Goal: Task Accomplishment & Management: Manage account settings

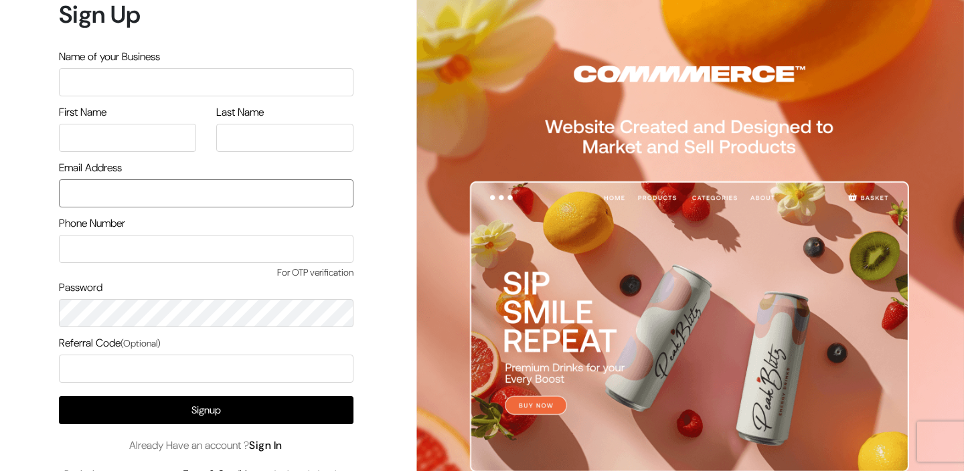
type input "[EMAIL_ADDRESS][DOMAIN_NAME]"
click at [272, 447] on link "Sign In" at bounding box center [265, 446] width 33 height 14
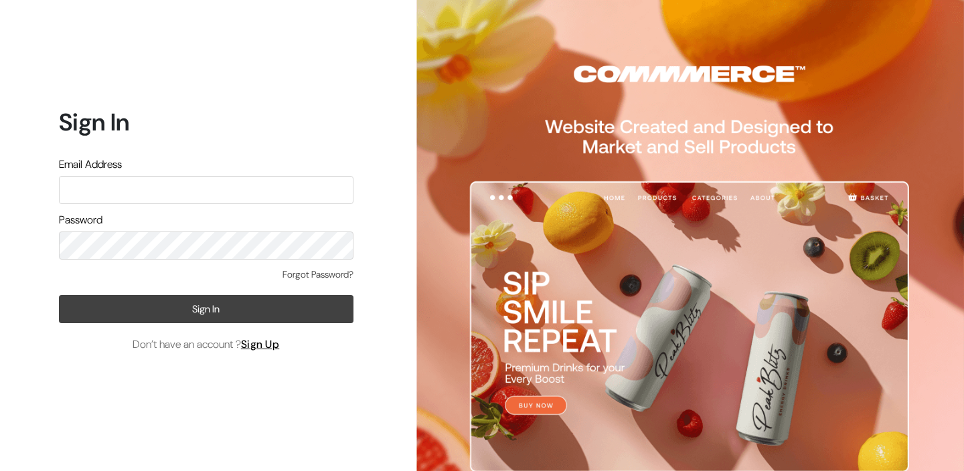
type input "care@petamore.in"
click at [134, 311] on button "Sign In" at bounding box center [206, 309] width 295 height 28
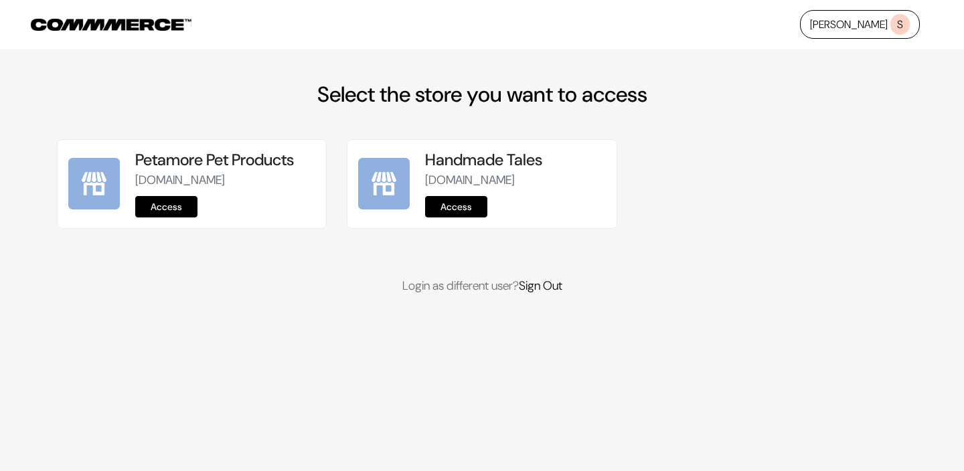
click at [163, 207] on link "Access" at bounding box center [166, 206] width 62 height 21
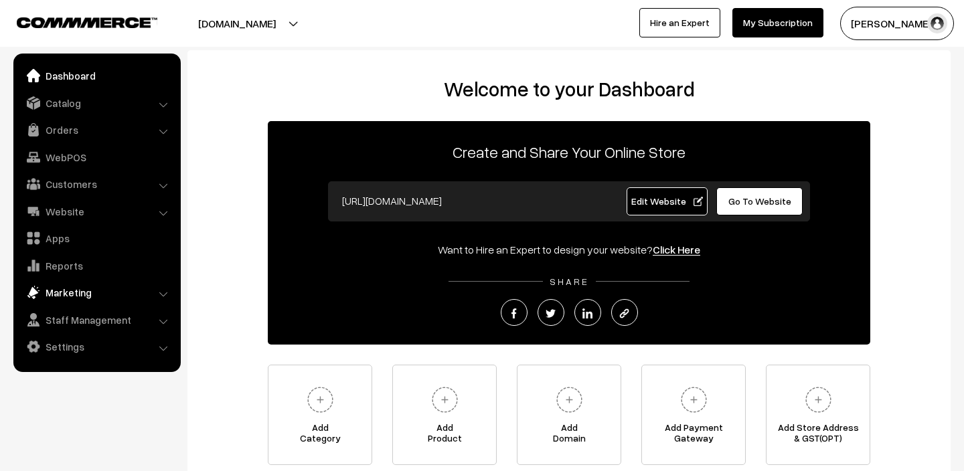
click at [69, 289] on link "Marketing" at bounding box center [96, 293] width 159 height 24
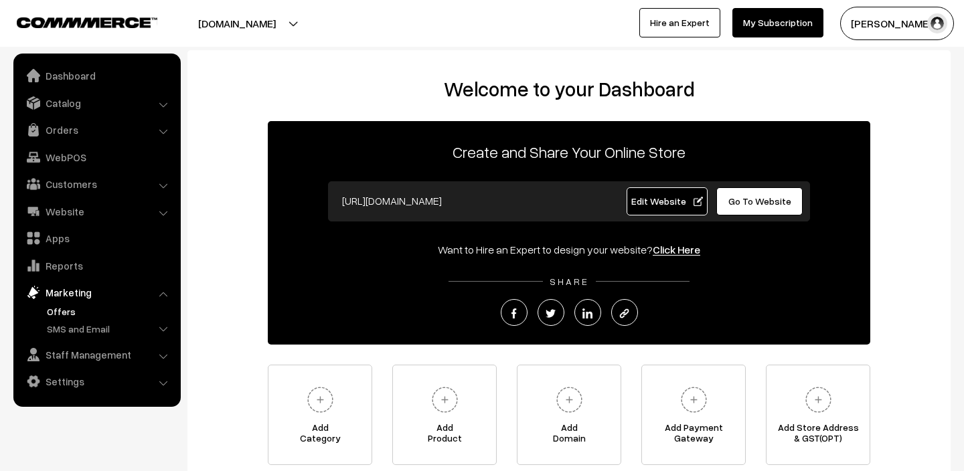
click at [57, 316] on link "Offers" at bounding box center [110, 312] width 133 height 14
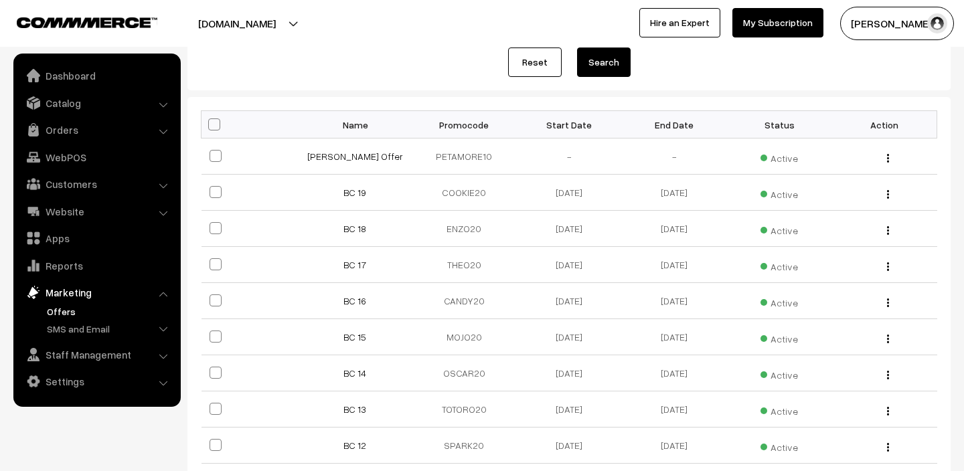
scroll to position [177, 0]
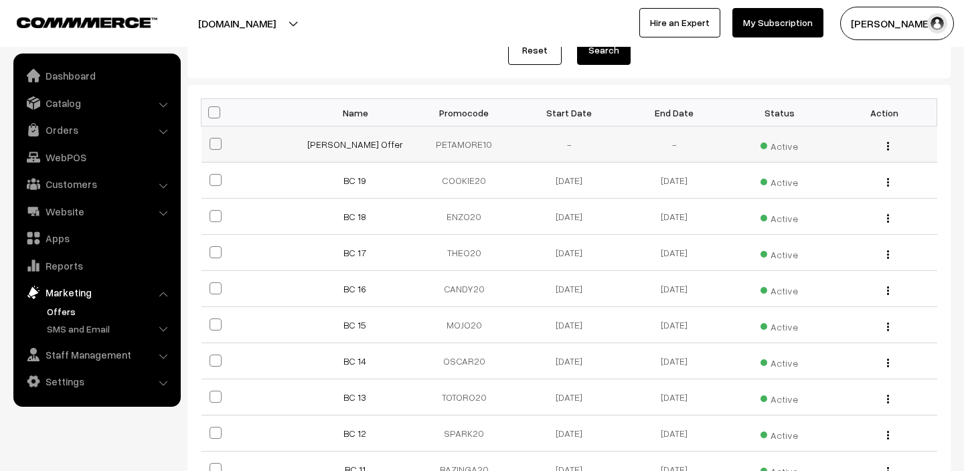
click at [214, 145] on span at bounding box center [216, 144] width 12 height 12
click at [212, 140] on input "checkbox" at bounding box center [207, 135] width 9 height 9
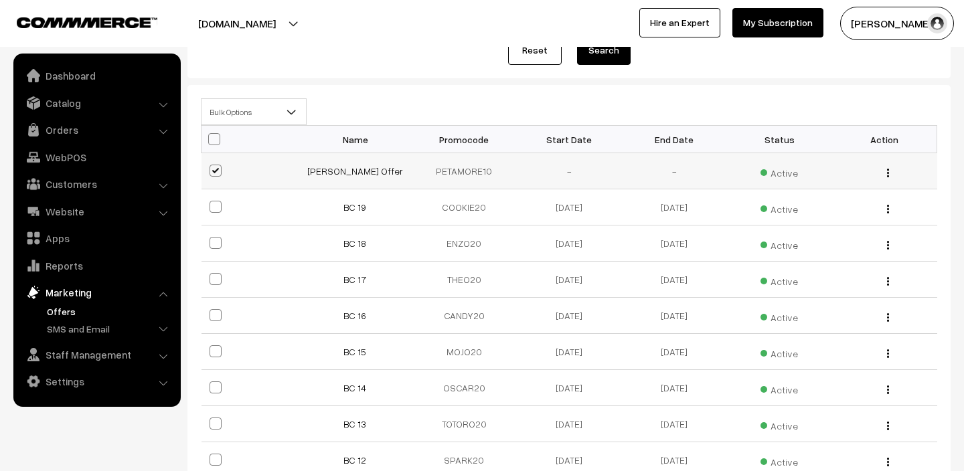
click at [216, 178] on label at bounding box center [218, 171] width 16 height 16
click at [212, 167] on input "checkbox" at bounding box center [207, 162] width 9 height 9
checkbox input "false"
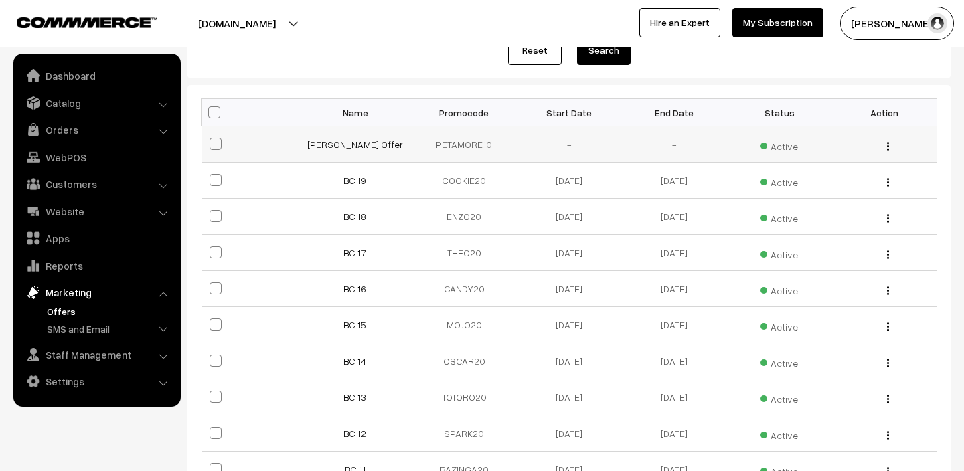
click at [216, 178] on span at bounding box center [216, 180] width 12 height 12
click at [212, 176] on input "checkbox" at bounding box center [207, 171] width 9 height 9
checkbox input "true"
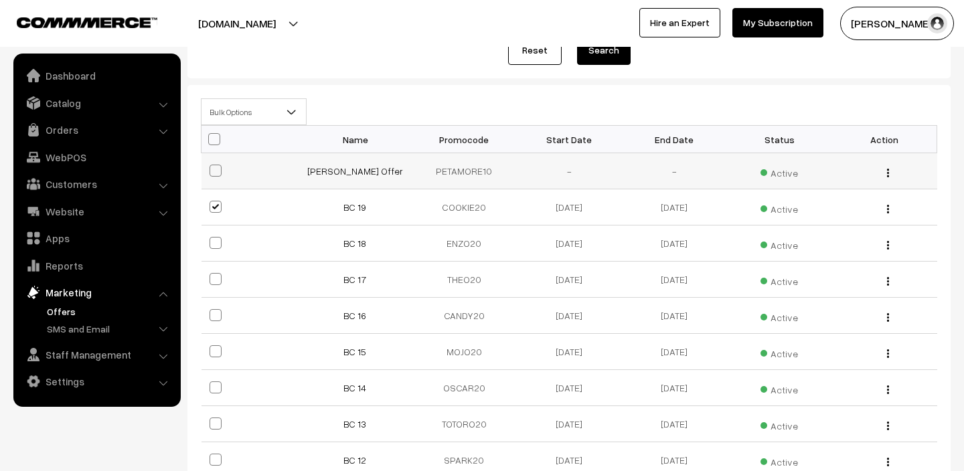
click at [217, 171] on span at bounding box center [216, 171] width 12 height 12
click at [212, 167] on input "checkbox" at bounding box center [207, 162] width 9 height 9
checkbox input "true"
click at [215, 243] on span at bounding box center [216, 243] width 12 height 12
click at [212, 239] on input "checkbox" at bounding box center [207, 234] width 9 height 9
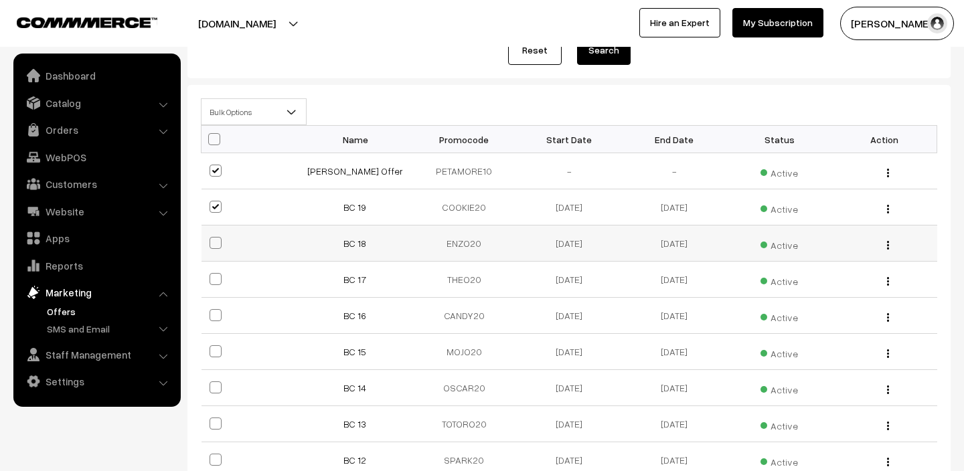
checkbox input "true"
click at [215, 282] on span at bounding box center [216, 279] width 12 height 12
click at [212, 275] on input "checkbox" at bounding box center [207, 271] width 9 height 9
checkbox input "true"
click at [215, 320] on span at bounding box center [216, 315] width 12 height 12
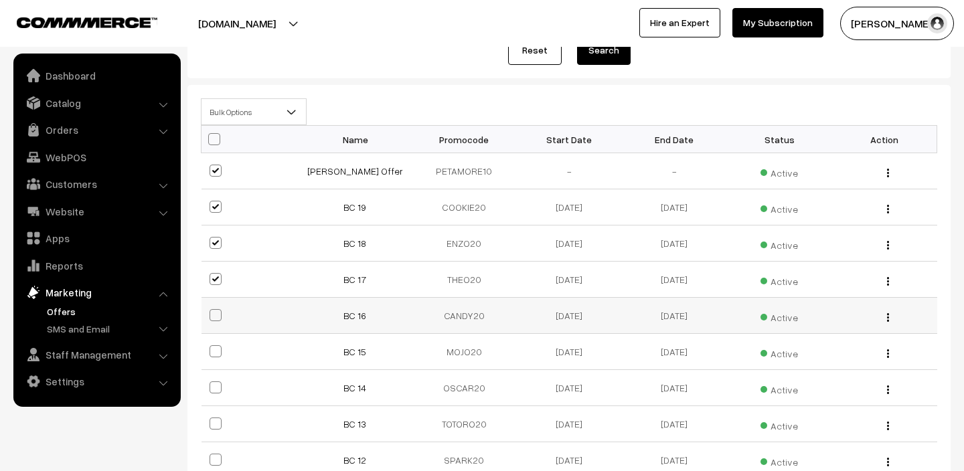
click at [212, 311] on input "checkbox" at bounding box center [207, 307] width 9 height 9
checkbox input "true"
click at [216, 349] on span at bounding box center [216, 352] width 12 height 12
click at [212, 348] on input "checkbox" at bounding box center [207, 343] width 9 height 9
checkbox input "true"
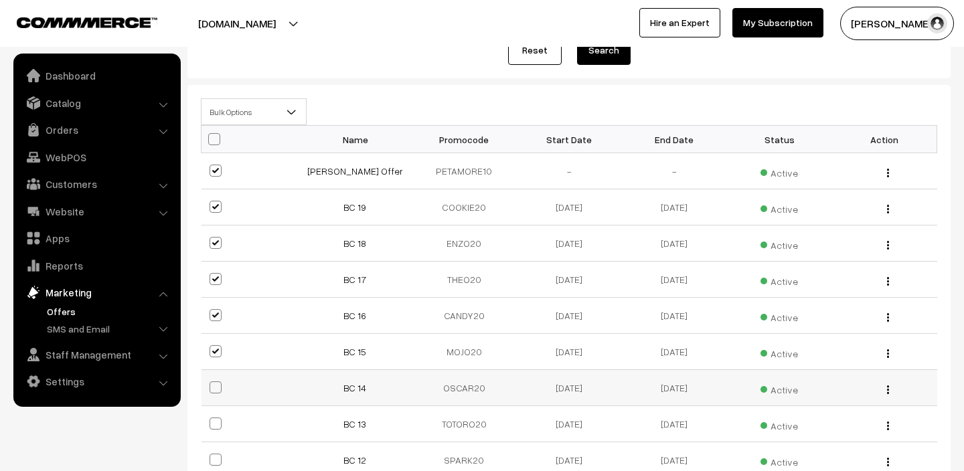
click at [215, 386] on span at bounding box center [216, 388] width 12 height 12
click at [212, 384] on input "checkbox" at bounding box center [207, 379] width 9 height 9
checkbox input "true"
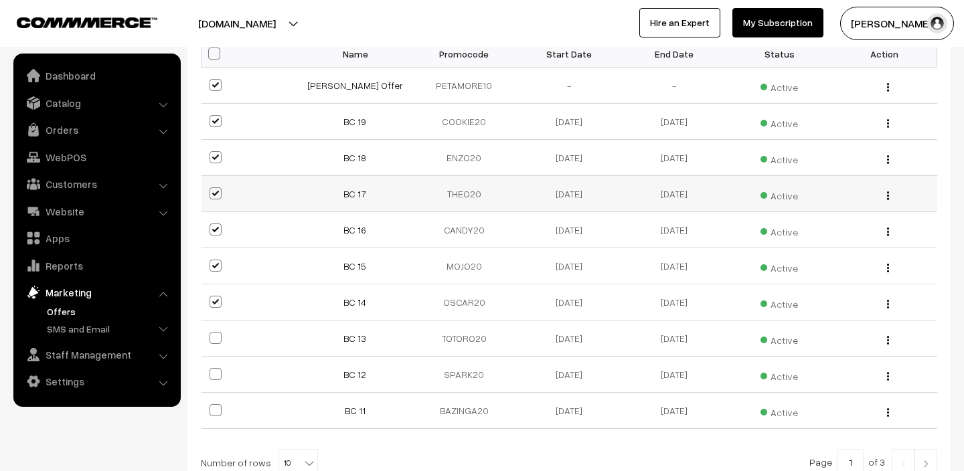
scroll to position [325, 0]
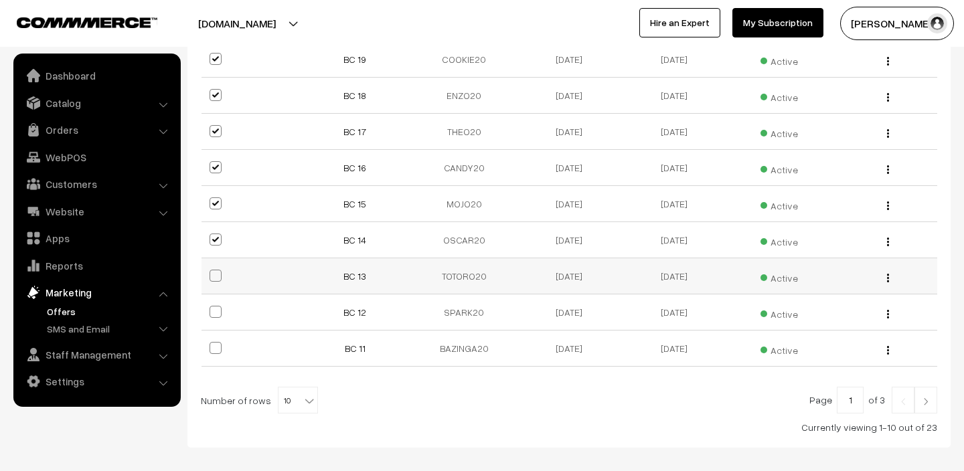
click at [220, 276] on span at bounding box center [216, 276] width 12 height 12
click at [212, 272] on input "checkbox" at bounding box center [207, 267] width 9 height 9
checkbox input "true"
click at [214, 307] on span at bounding box center [216, 312] width 12 height 12
click at [212, 307] on input "checkbox" at bounding box center [207, 303] width 9 height 9
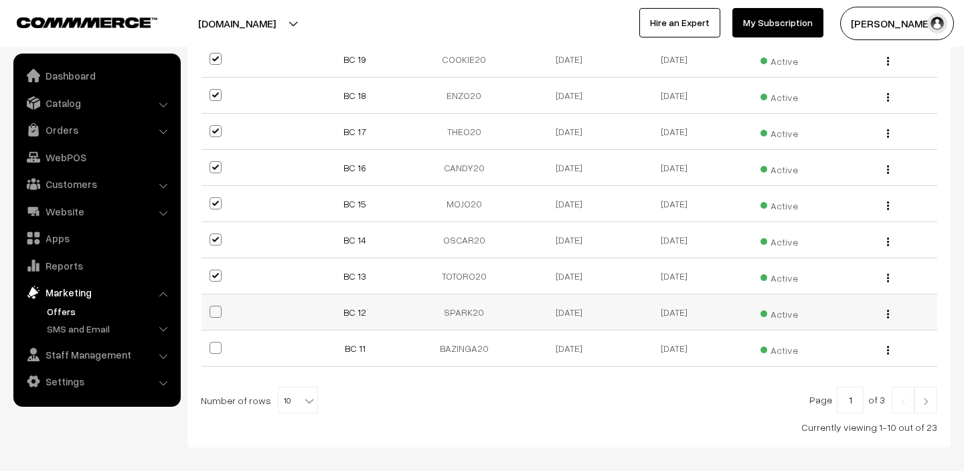
checkbox input "true"
click at [218, 346] on span at bounding box center [216, 348] width 12 height 12
click at [212, 344] on input "checkbox" at bounding box center [207, 340] width 9 height 9
checkbox input "true"
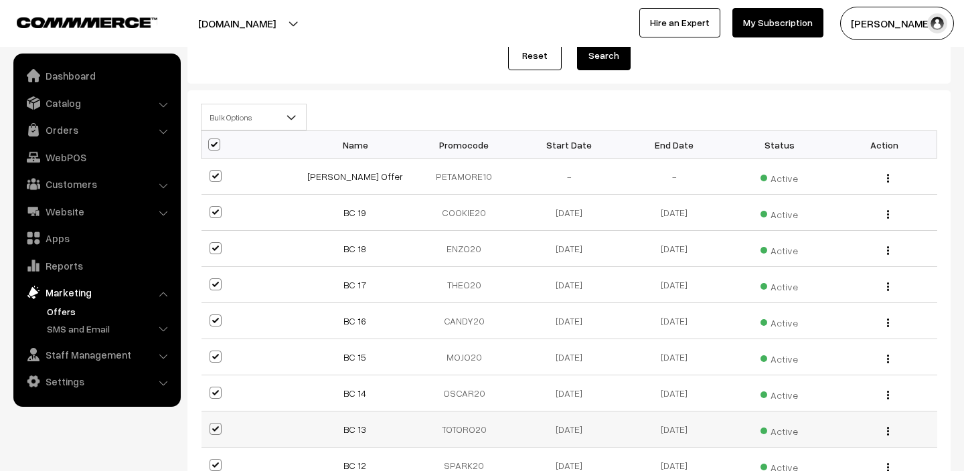
scroll to position [135, 0]
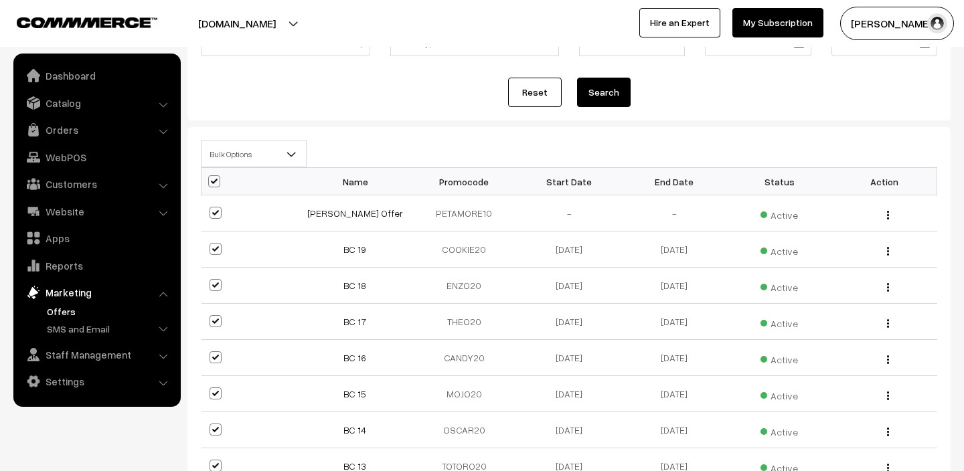
click at [297, 150] on b at bounding box center [291, 153] width 13 height 13
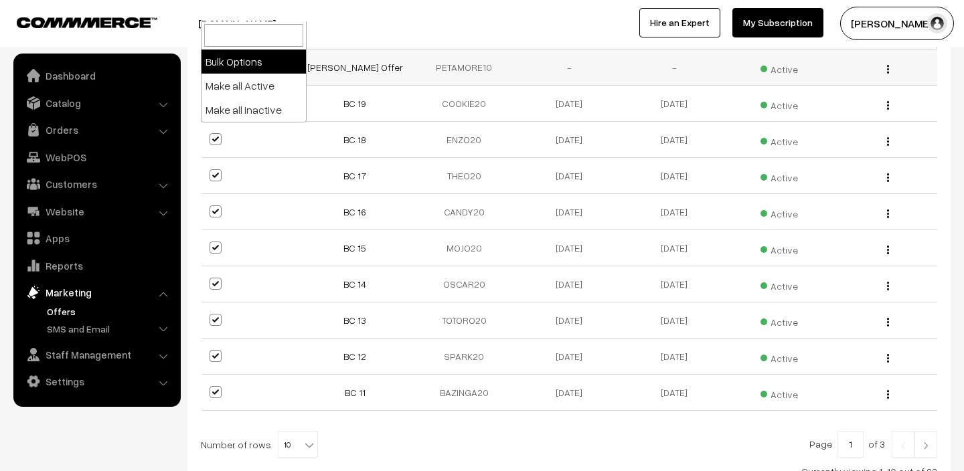
scroll to position [284, 0]
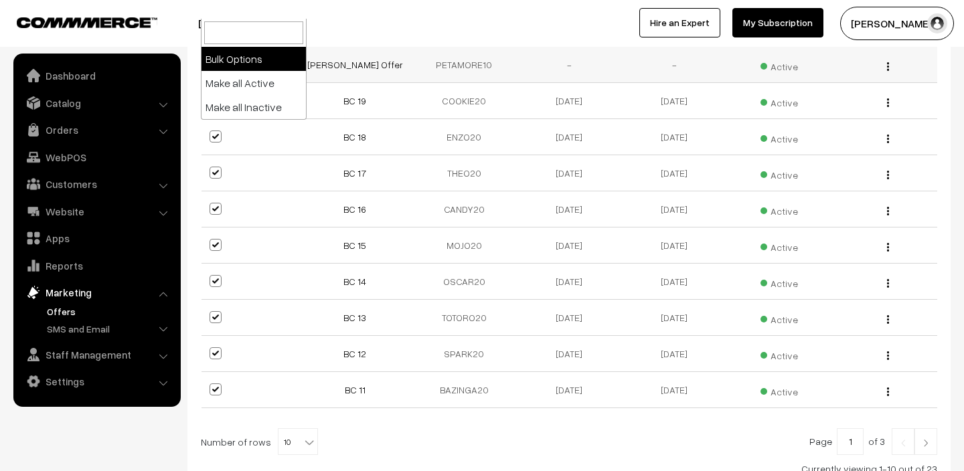
click at [888, 70] on img "button" at bounding box center [888, 66] width 2 height 9
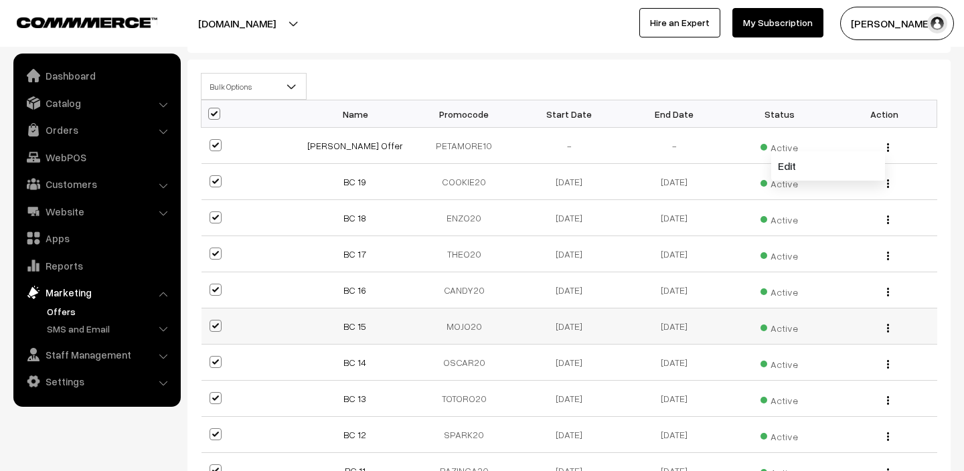
scroll to position [206, 0]
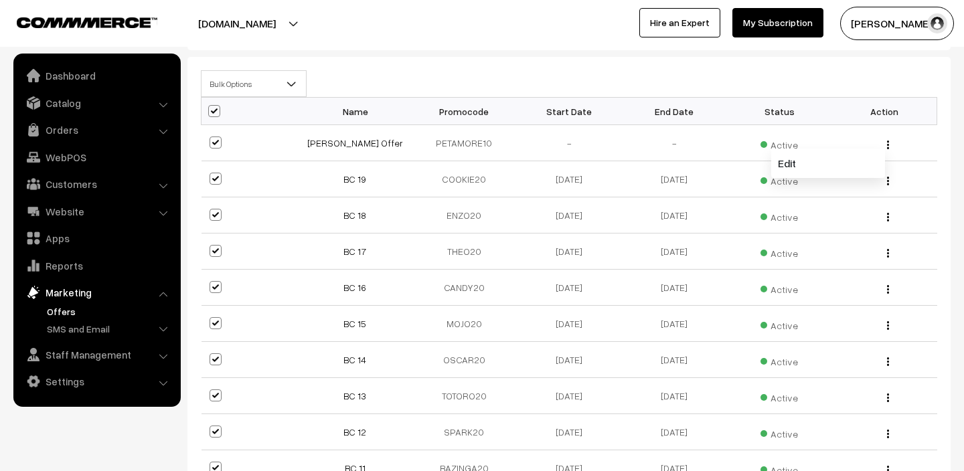
click at [215, 112] on span at bounding box center [214, 111] width 12 height 12
click at [210, 112] on input "checkbox" at bounding box center [206, 110] width 9 height 9
checkbox input "false"
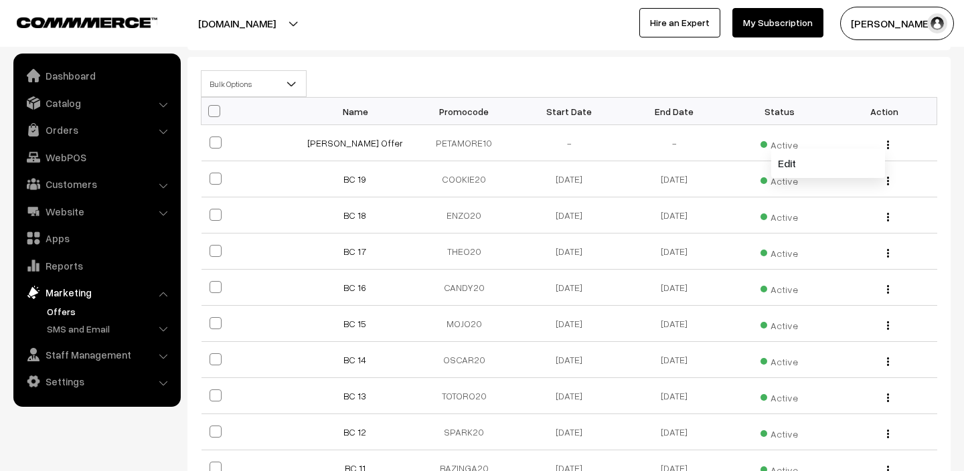
checkbox input "false"
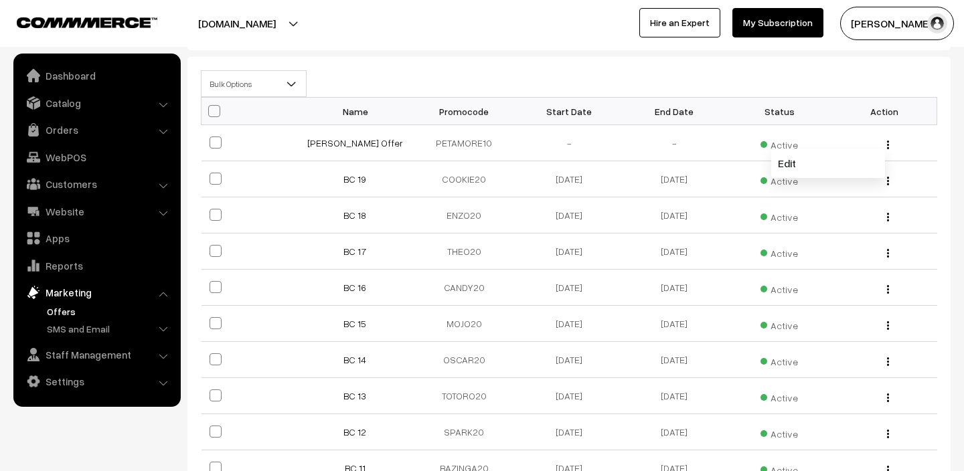
checkbox input "false"
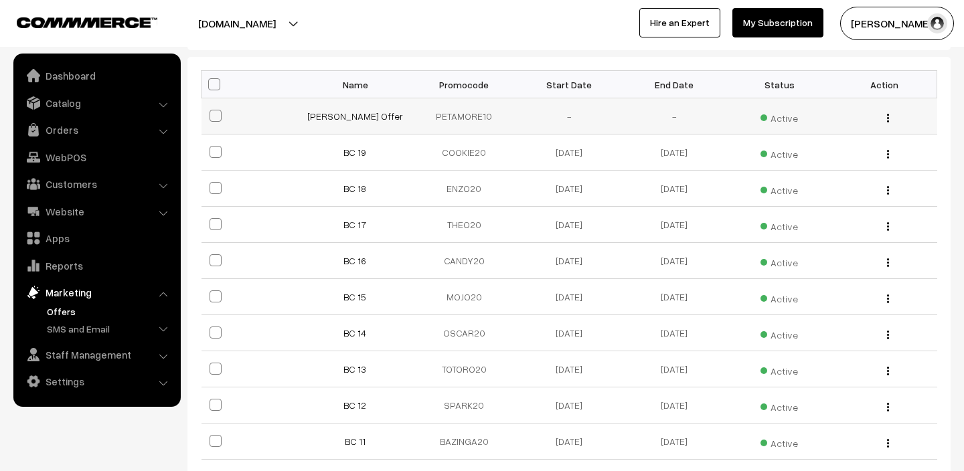
click at [890, 116] on div "Edit" at bounding box center [884, 116] width 89 height 14
click at [887, 115] on img "button" at bounding box center [888, 118] width 2 height 9
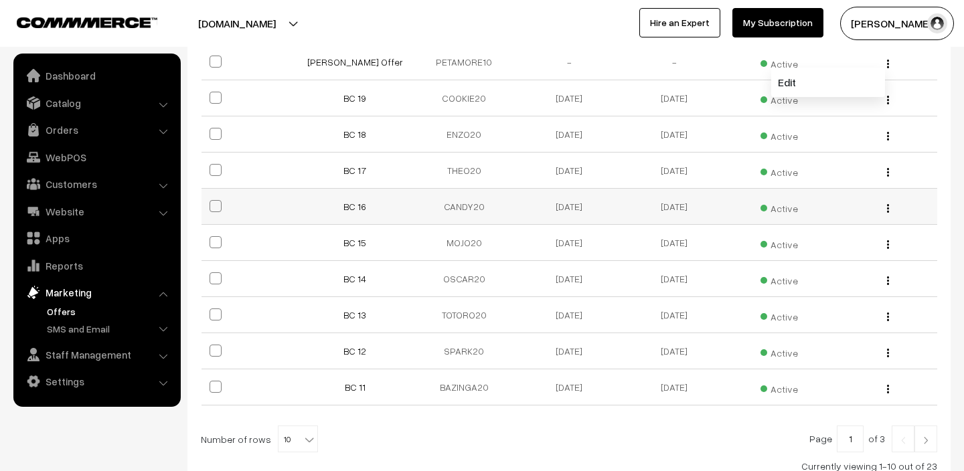
scroll to position [362, 0]
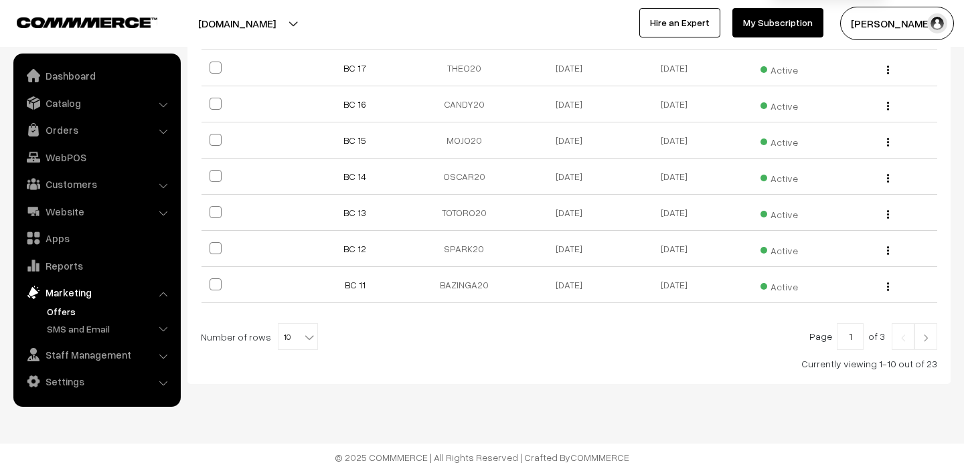
click at [931, 340] on img at bounding box center [926, 338] width 12 height 8
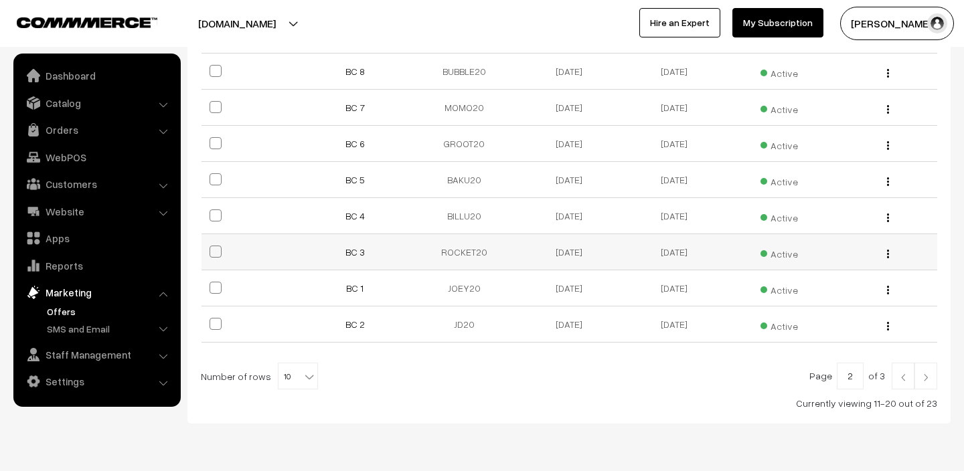
scroll to position [362, 0]
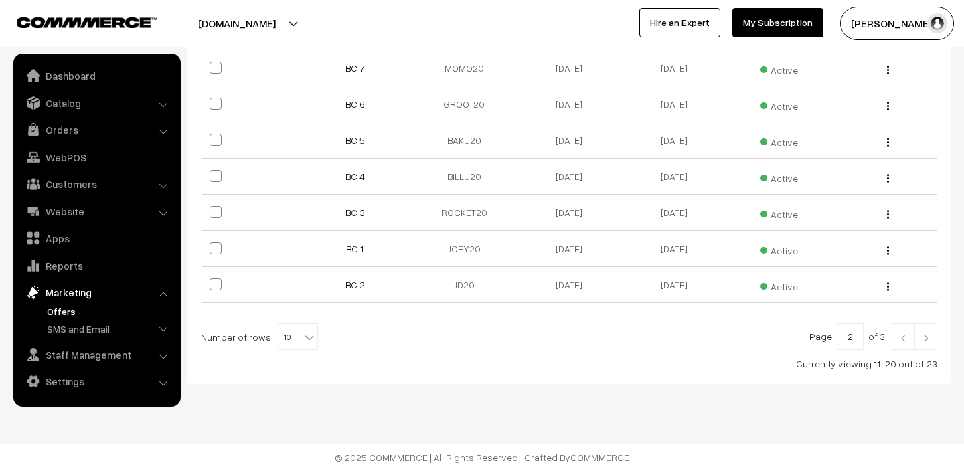
click at [927, 338] on img at bounding box center [926, 338] width 12 height 8
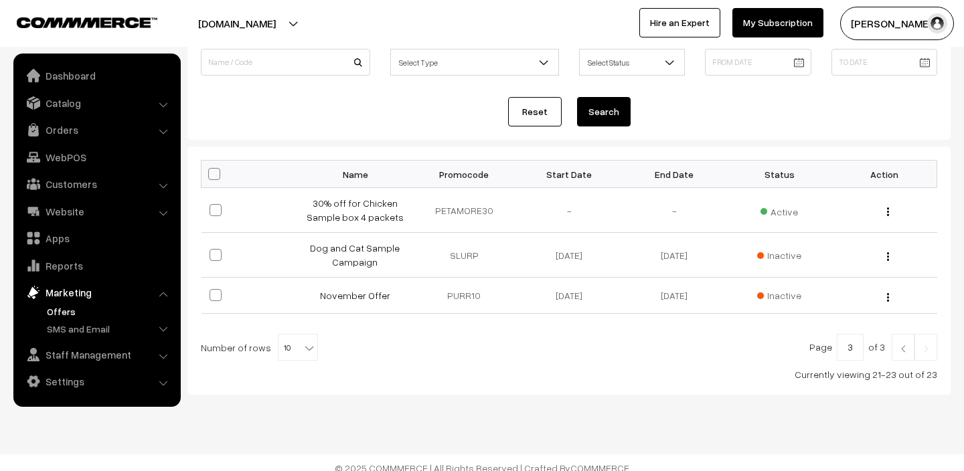
scroll to position [118, 0]
click at [887, 208] on img "button" at bounding box center [888, 210] width 2 height 9
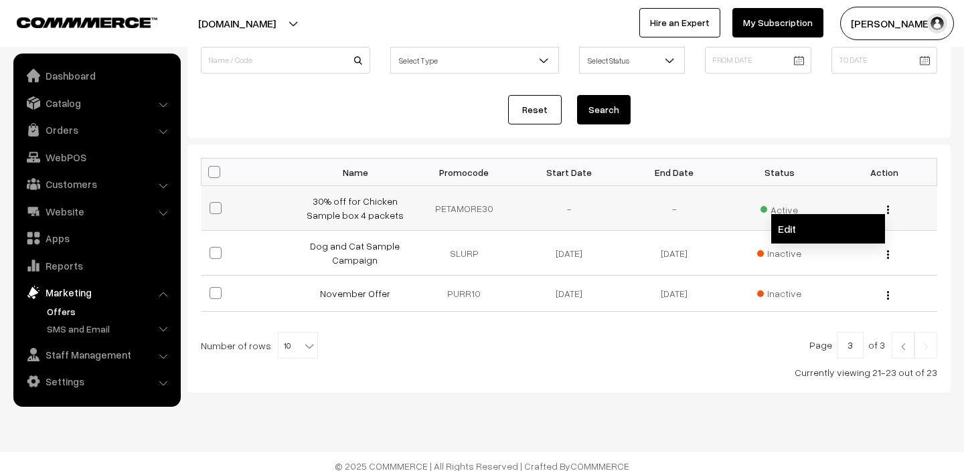
click at [833, 228] on link "Edit" at bounding box center [828, 228] width 114 height 29
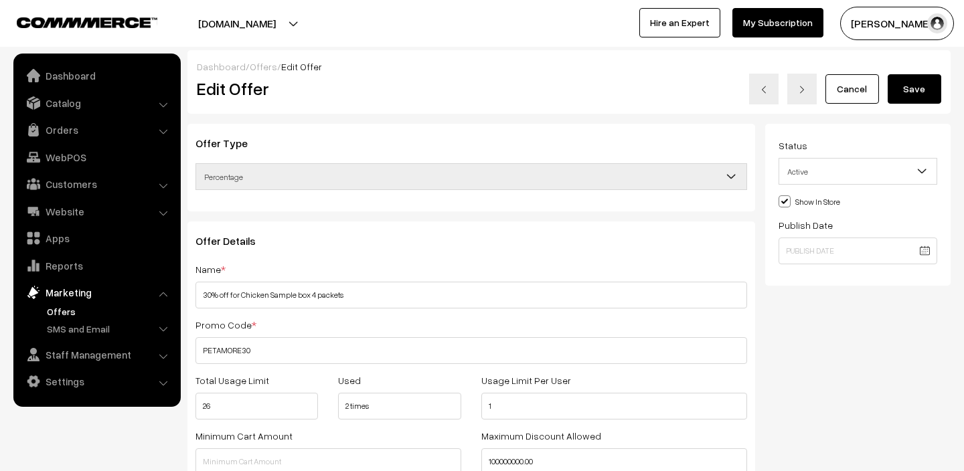
select select
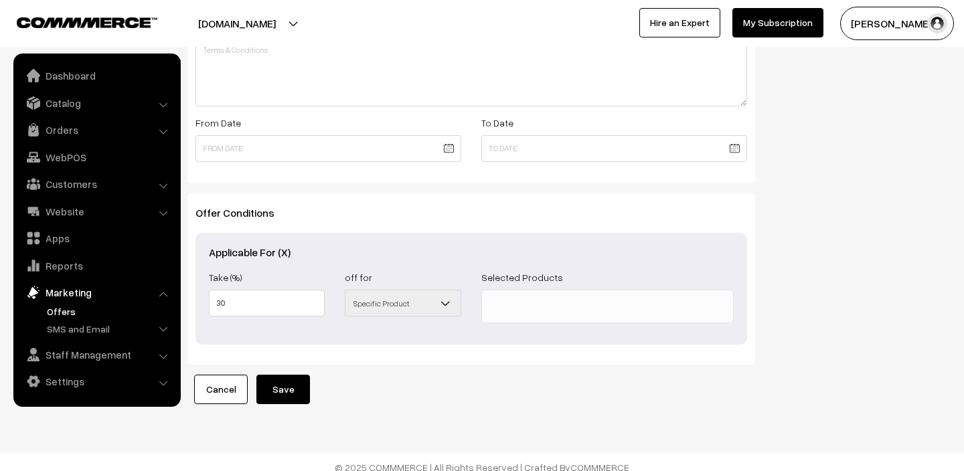
scroll to position [523, 0]
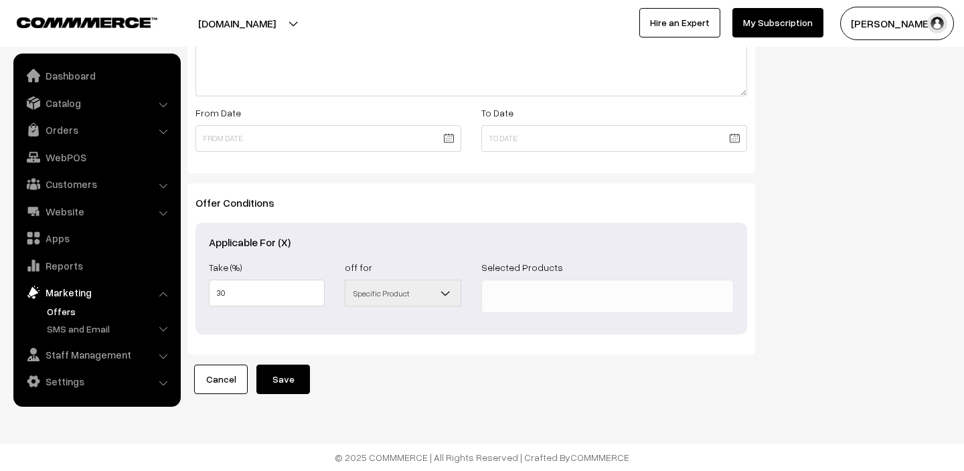
click at [441, 297] on b at bounding box center [445, 293] width 13 height 13
click at [550, 289] on span at bounding box center [608, 296] width 252 height 33
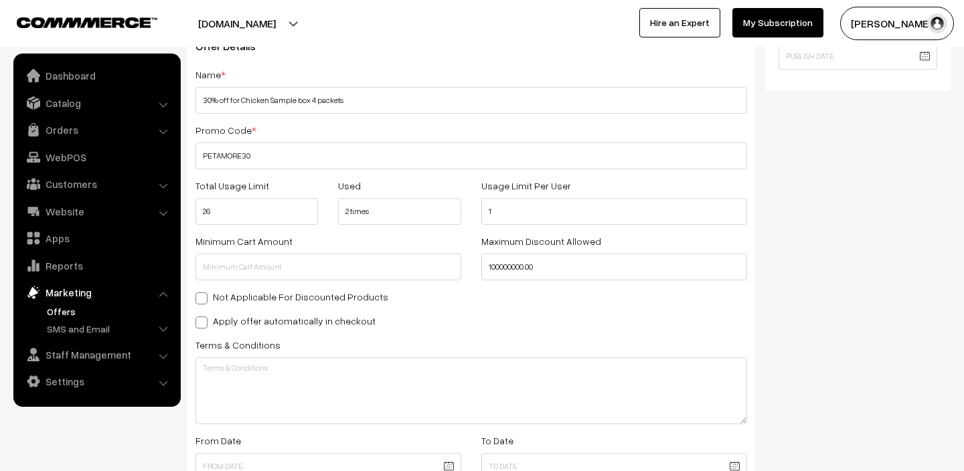
scroll to position [198, 0]
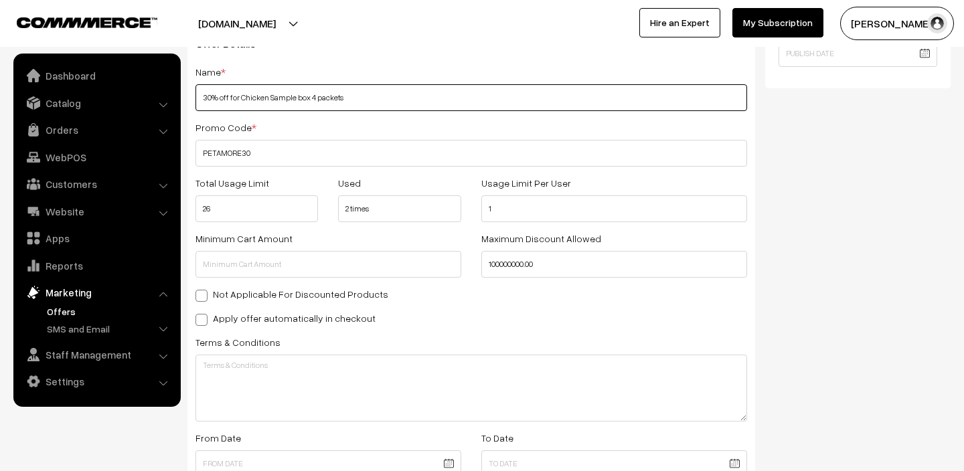
click at [323, 100] on input "30% off for Chicken Sample box 4 packets" at bounding box center [472, 97] width 552 height 27
type input "30% off for Chicken Sample box 3 packets"
click at [460, 248] on div "Minimum Cart Amount" at bounding box center [329, 254] width 286 height 48
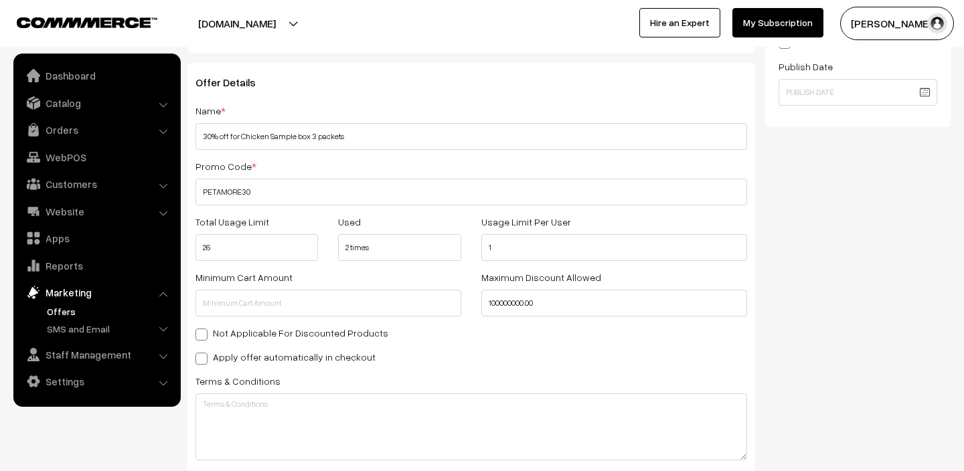
scroll to position [167, 0]
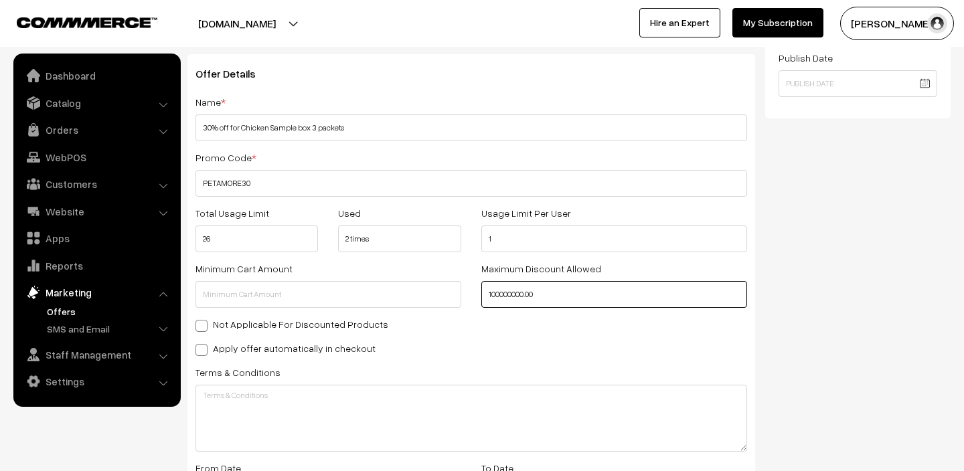
drag, startPoint x: 552, startPoint y: 297, endPoint x: 457, endPoint y: 278, distance: 96.4
click at [456, 292] on div "Minimum Cart Amount Maximum Discount Allowed 100000000.00" at bounding box center [472, 289] width 572 height 56
click at [870, 246] on div "Status Active Inactive Active Show In Store Publish Date" at bounding box center [863, 353] width 196 height 794
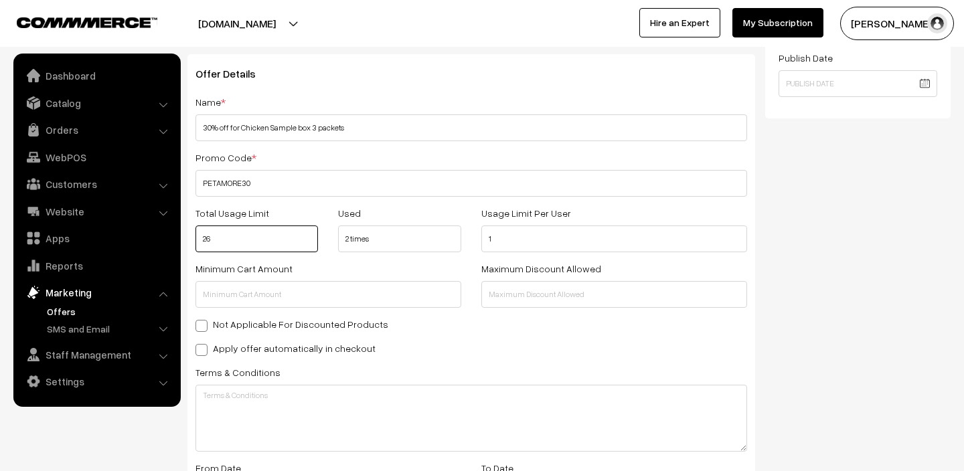
click at [233, 233] on input "26" at bounding box center [257, 239] width 123 height 27
click at [235, 242] on input "26" at bounding box center [257, 239] width 123 height 27
type input "2"
type input "100"
click at [804, 350] on div "Status Active Inactive Active Show In Store Publish Date" at bounding box center [863, 353] width 196 height 794
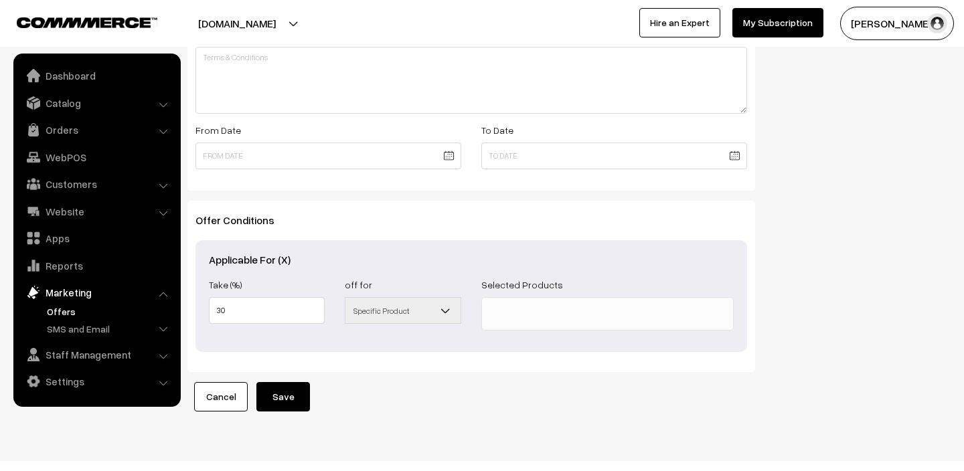
scroll to position [516, 0]
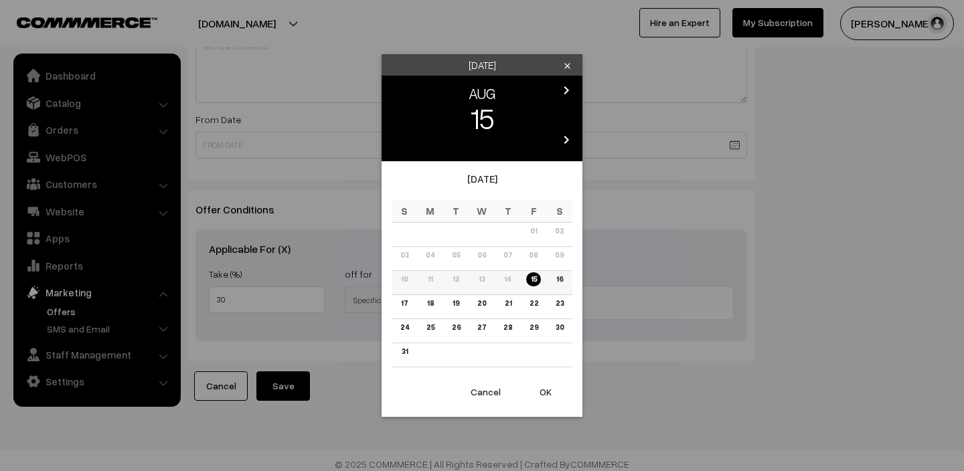
click at [534, 279] on link "15" at bounding box center [533, 280] width 14 height 14
click at [629, 192] on div "Friday clear chevron_left AUG chevron_right 15 chevron_left 2025 chevron_right …" at bounding box center [482, 235] width 964 height 471
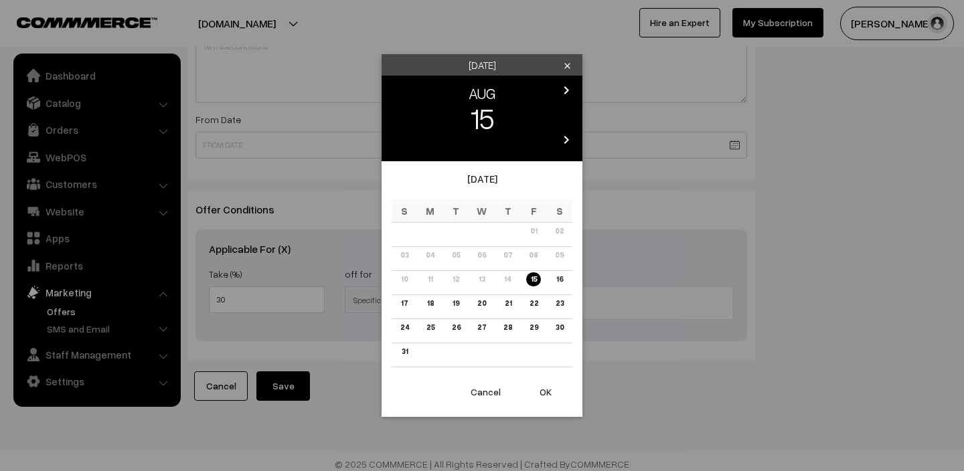
click at [547, 392] on button "OK" at bounding box center [546, 392] width 54 height 29
type input "[DATE]"
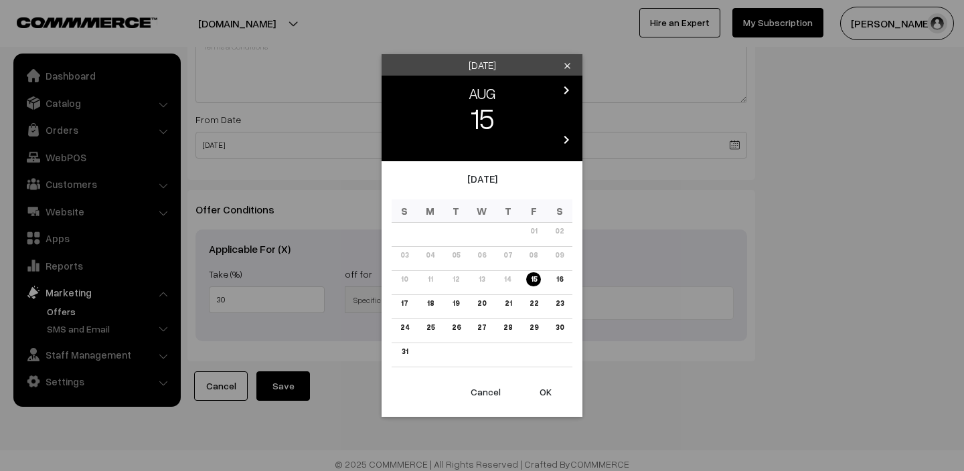
click at [569, 137] on icon "chevron_right" at bounding box center [567, 140] width 16 height 16
click at [396, 138] on icon "chevron_left" at bounding box center [398, 140] width 16 height 16
click at [571, 87] on icon "chevron_right" at bounding box center [567, 90] width 16 height 16
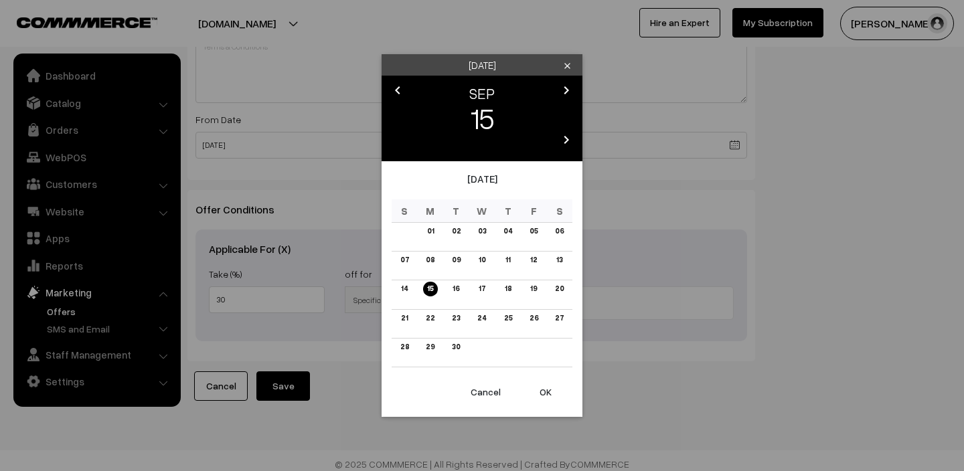
click at [571, 87] on icon "chevron_right" at bounding box center [567, 90] width 16 height 16
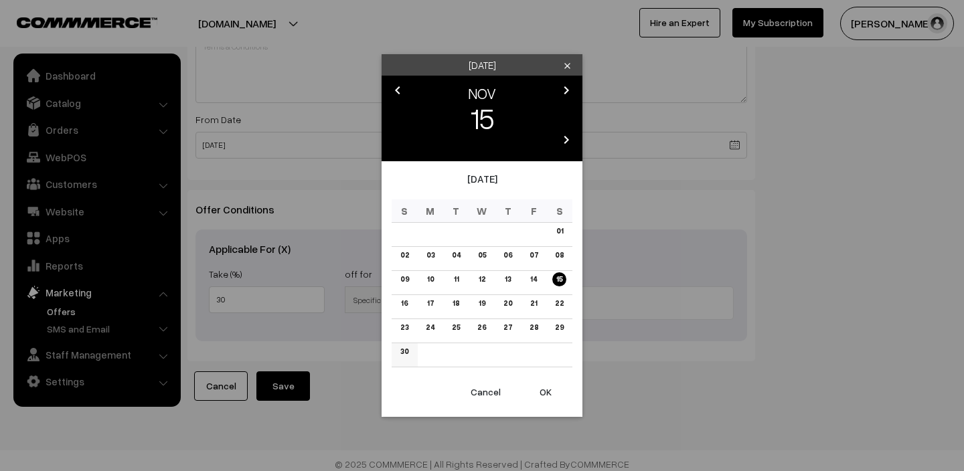
click at [402, 354] on link "30" at bounding box center [404, 352] width 16 height 14
click at [554, 398] on button "OK" at bounding box center [546, 392] width 54 height 29
type input "[DATE]"
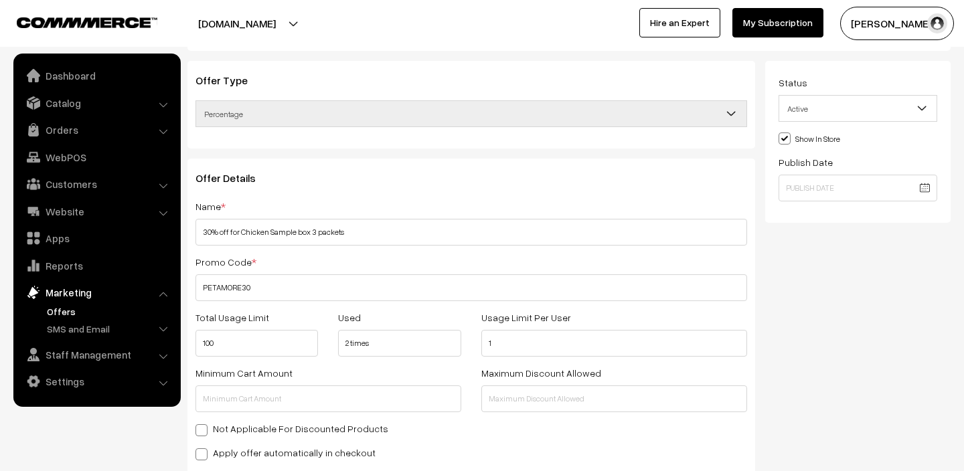
scroll to position [0, 0]
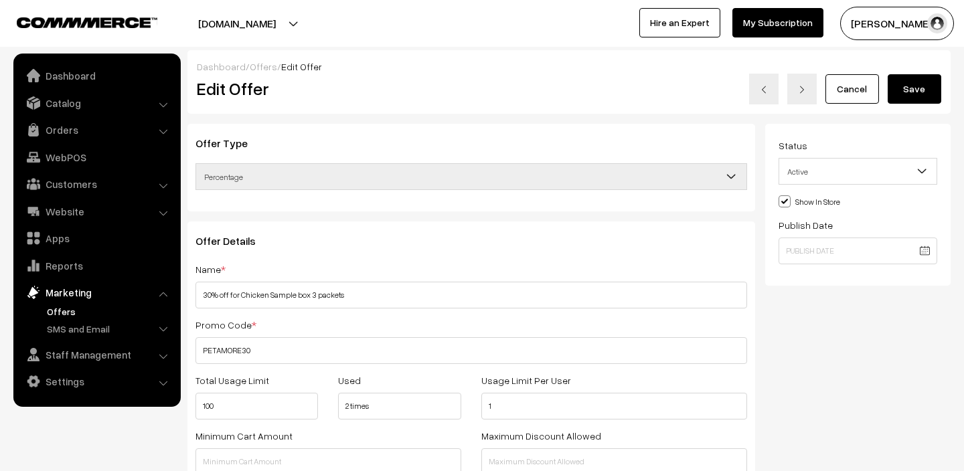
click at [913, 94] on button "Save" at bounding box center [915, 88] width 54 height 29
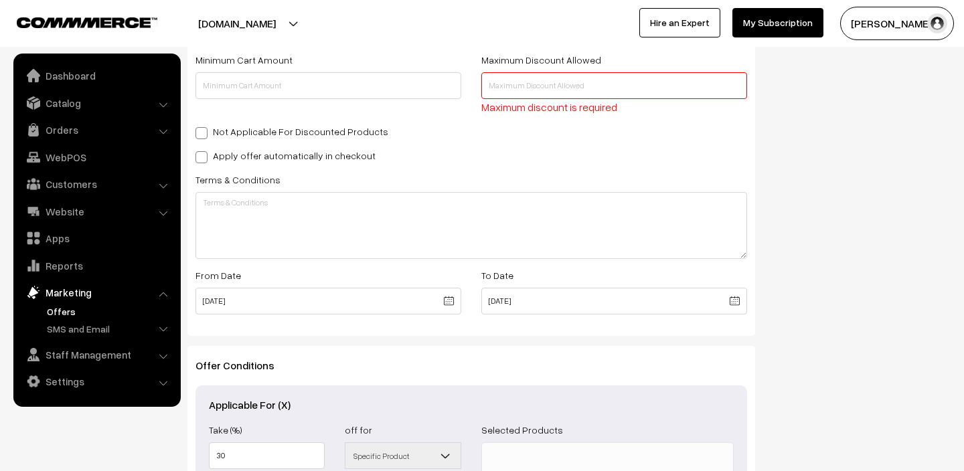
scroll to position [381, 0]
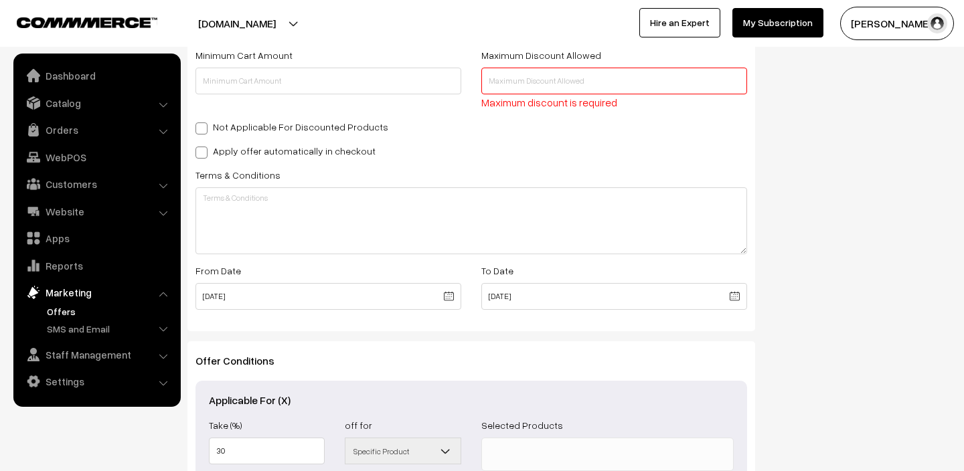
click at [559, 85] on input "text" at bounding box center [615, 81] width 266 height 27
type input "150"
click at [806, 216] on div "Status Active Inactive Active Show In Store Publish Date" at bounding box center [863, 148] width 196 height 810
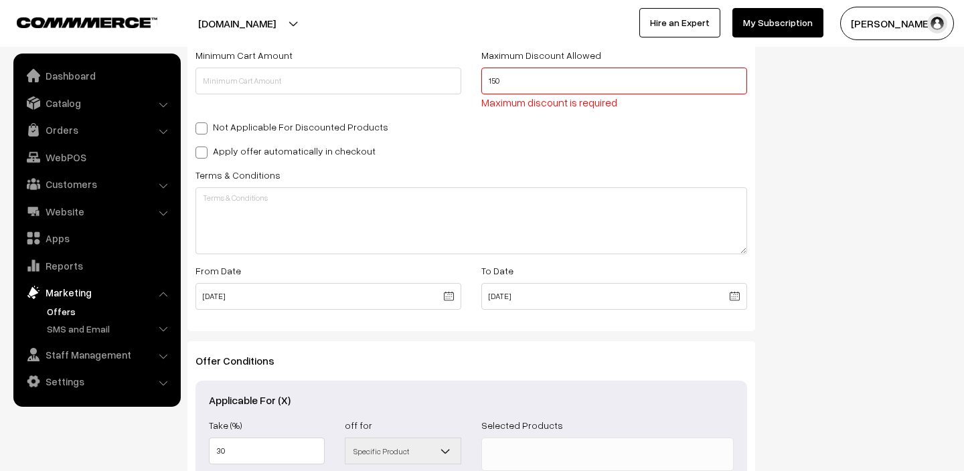
click at [557, 88] on input "150" at bounding box center [615, 81] width 266 height 27
click at [733, 143] on div "Apply offer automatically in checkout" at bounding box center [472, 151] width 552 height 16
click at [395, 88] on input "text" at bounding box center [329, 81] width 266 height 27
type input "500"
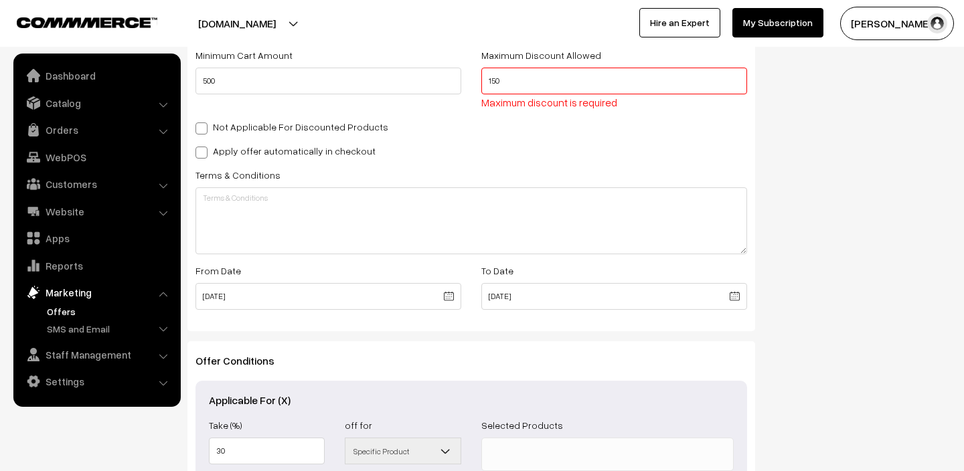
click at [858, 157] on div "Status Active Inactive Active Show In Store Publish Date" at bounding box center [863, 148] width 196 height 810
click at [611, 86] on input "150" at bounding box center [615, 81] width 266 height 27
type input "1"
type input "150"
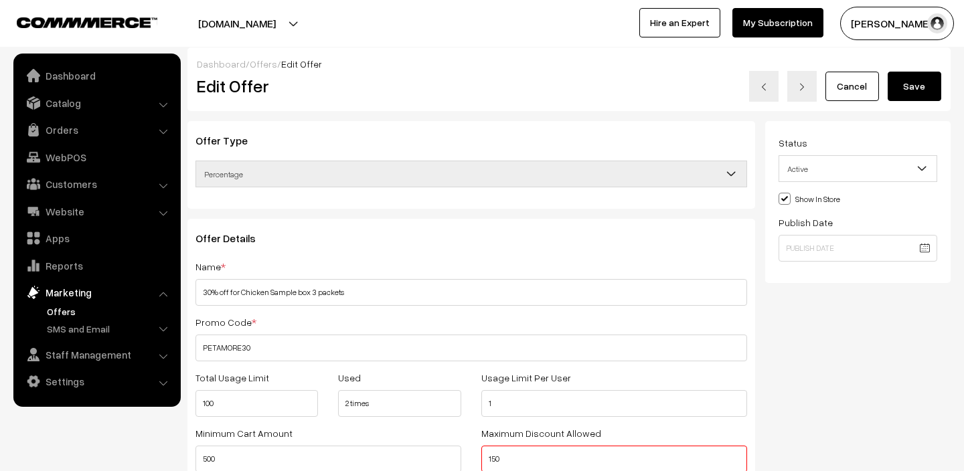
scroll to position [0, 0]
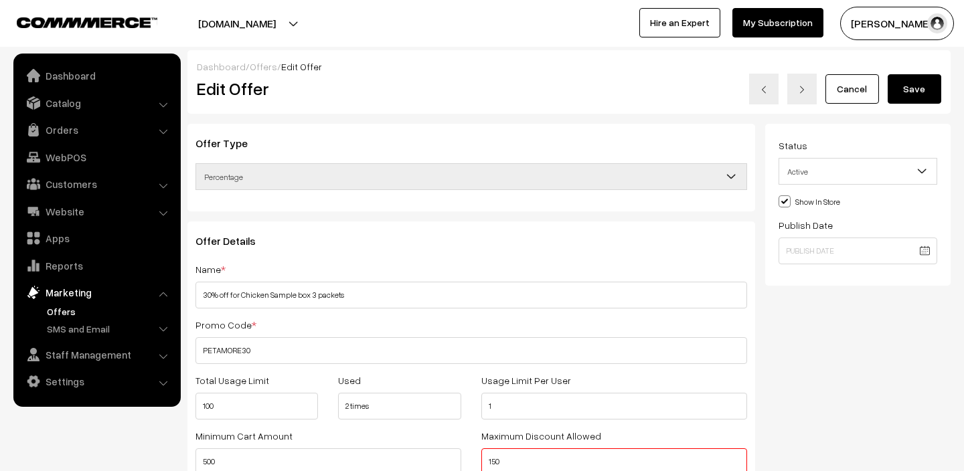
click at [916, 83] on button "Save" at bounding box center [915, 88] width 54 height 29
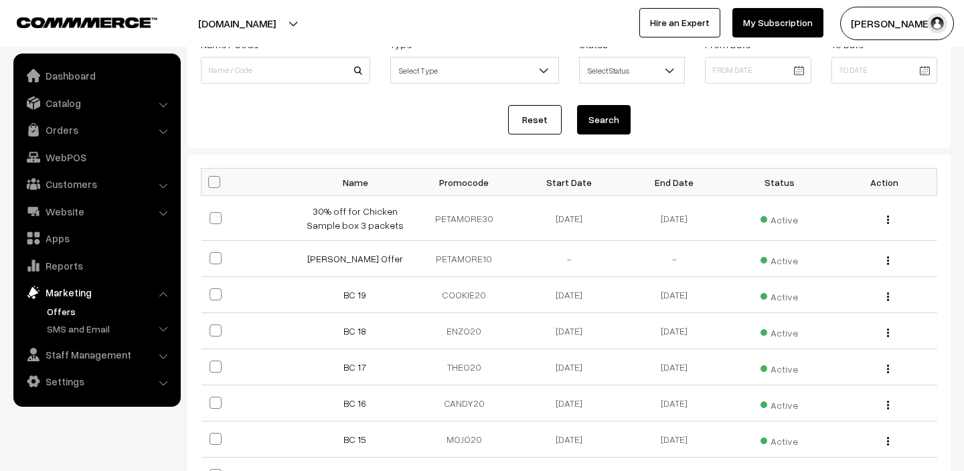
scroll to position [109, 0]
click at [887, 217] on img "button" at bounding box center [888, 218] width 2 height 9
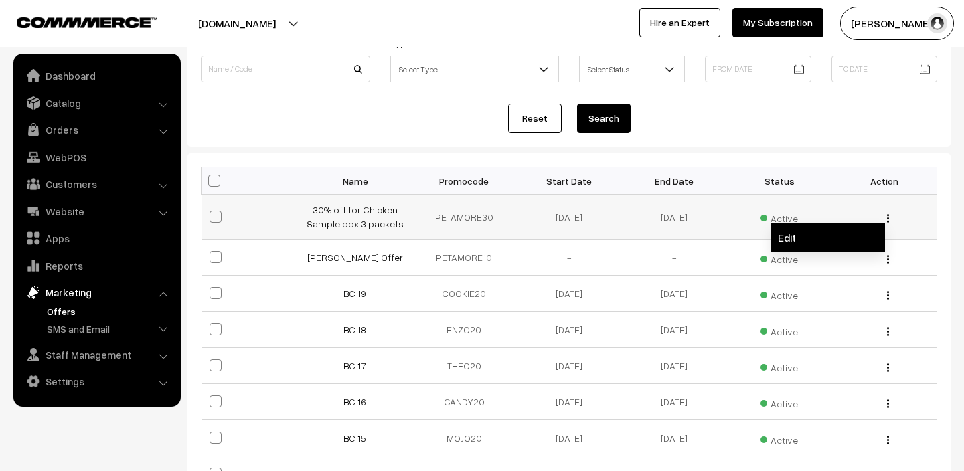
click at [838, 236] on link "Edit" at bounding box center [828, 237] width 114 height 29
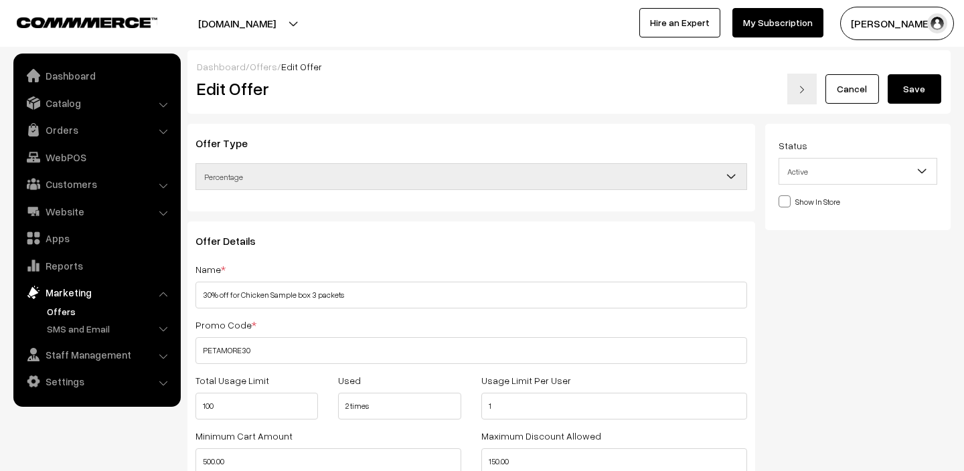
select select
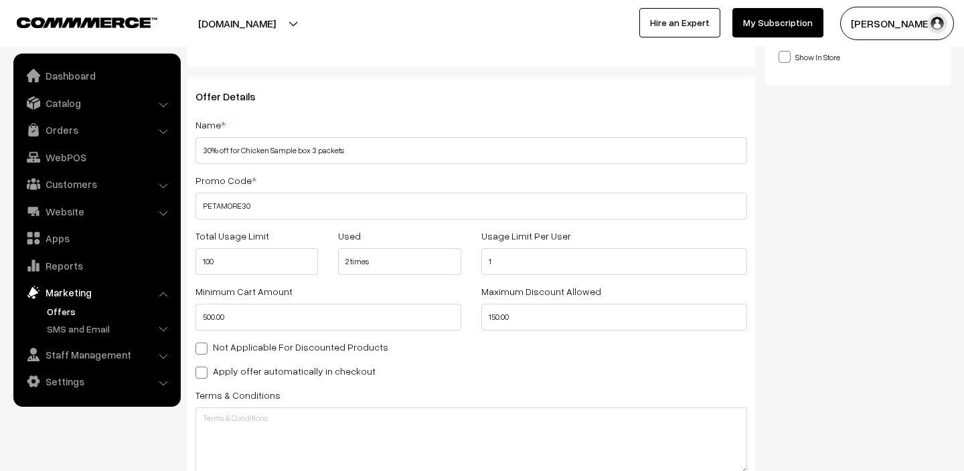
scroll to position [146, 0]
click at [262, 369] on label "Apply offer automatically in checkout" at bounding box center [286, 370] width 180 height 14
click at [204, 369] on input "Apply offer automatically in checkout" at bounding box center [200, 369] width 9 height 9
checkbox input "true"
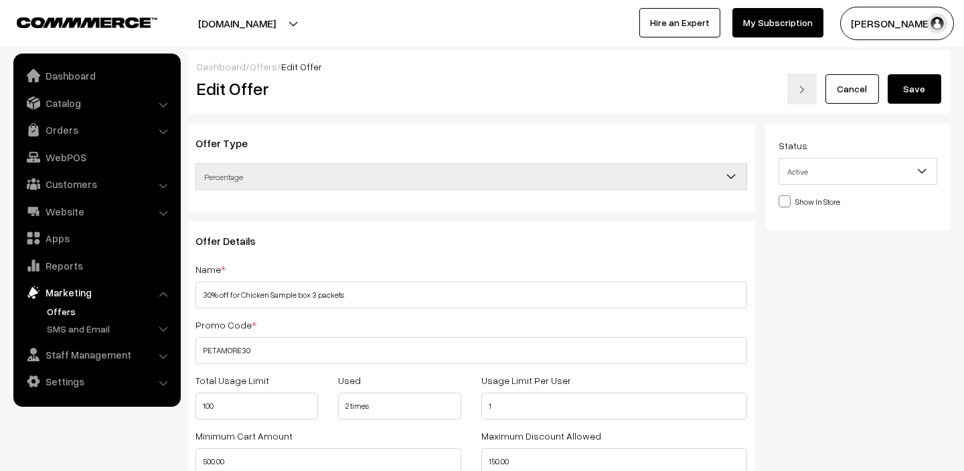
click at [917, 94] on button "Save" at bounding box center [915, 88] width 54 height 29
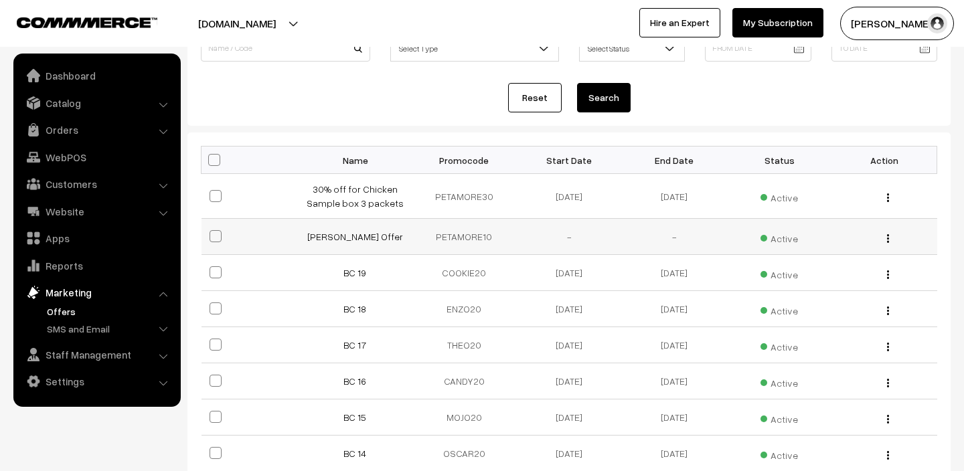
scroll to position [133, 0]
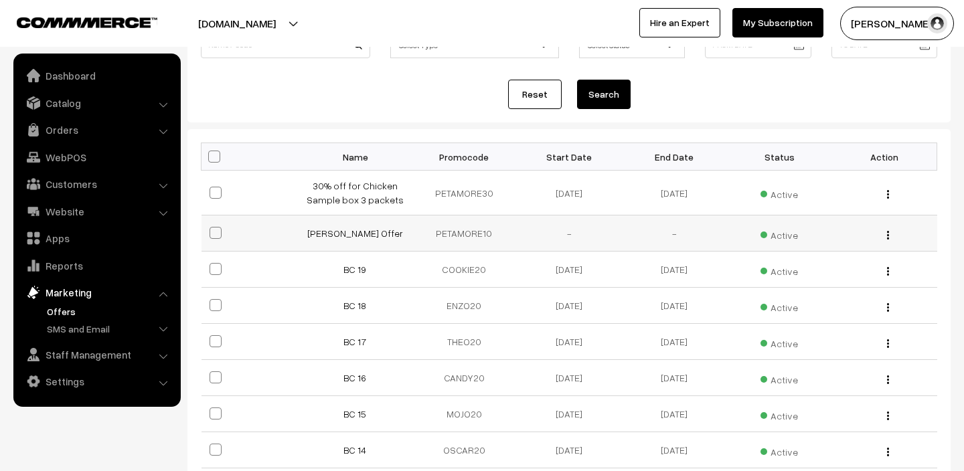
click at [218, 237] on span at bounding box center [216, 233] width 12 height 12
click at [212, 229] on input "checkbox" at bounding box center [207, 224] width 9 height 9
checkbox input "true"
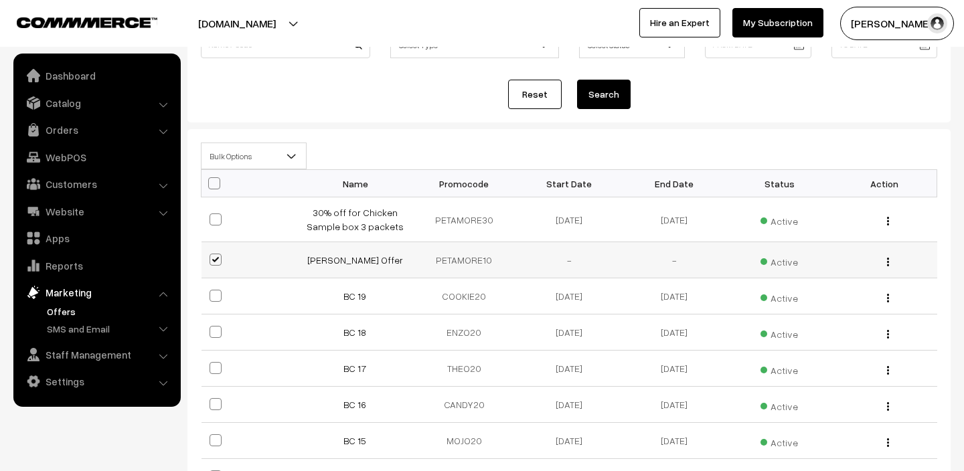
click at [887, 262] on img "button" at bounding box center [888, 262] width 2 height 9
click at [826, 283] on link "Edit" at bounding box center [828, 280] width 114 height 29
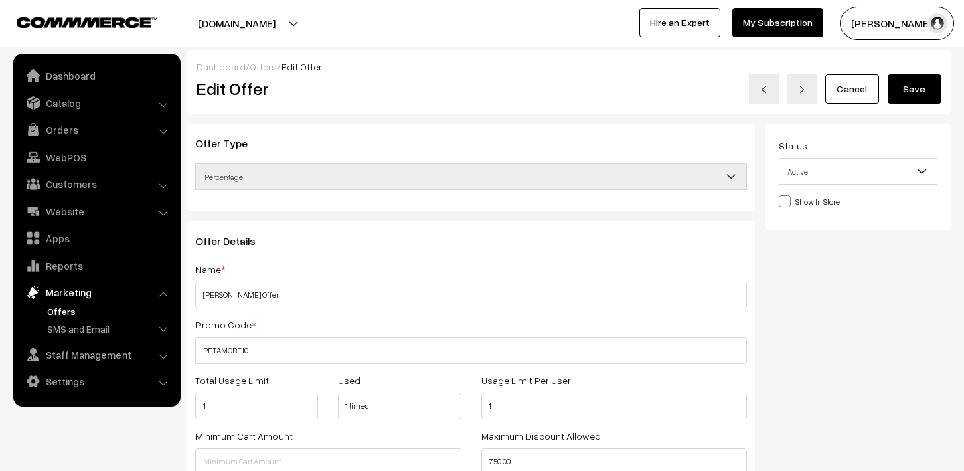
click at [875, 171] on span "Active" at bounding box center [859, 171] width 158 height 23
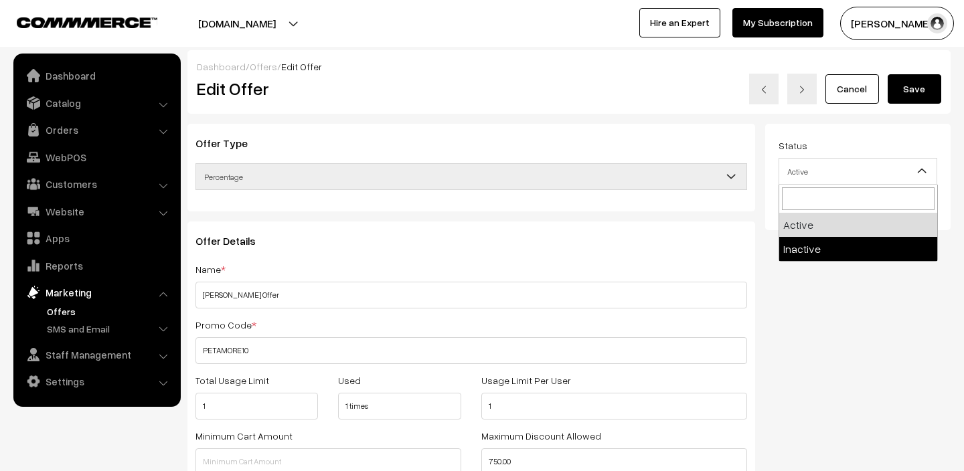
select select "2"
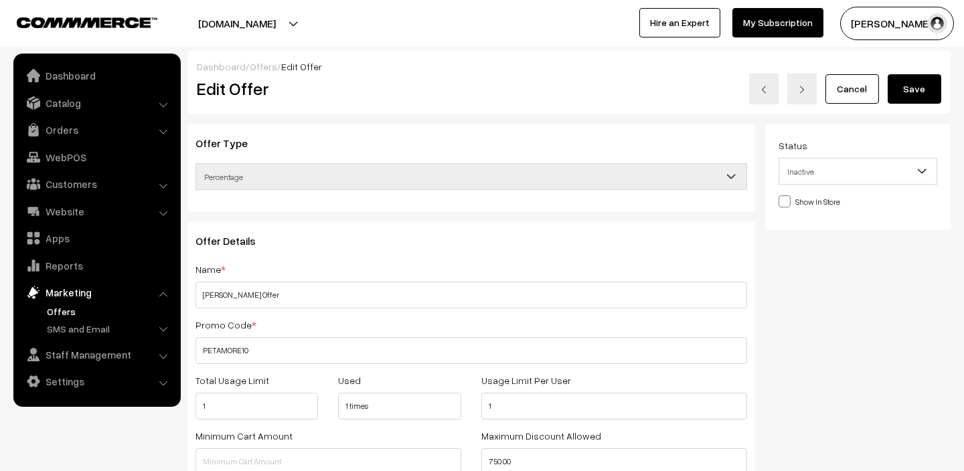
click at [903, 94] on button "Save" at bounding box center [915, 88] width 54 height 29
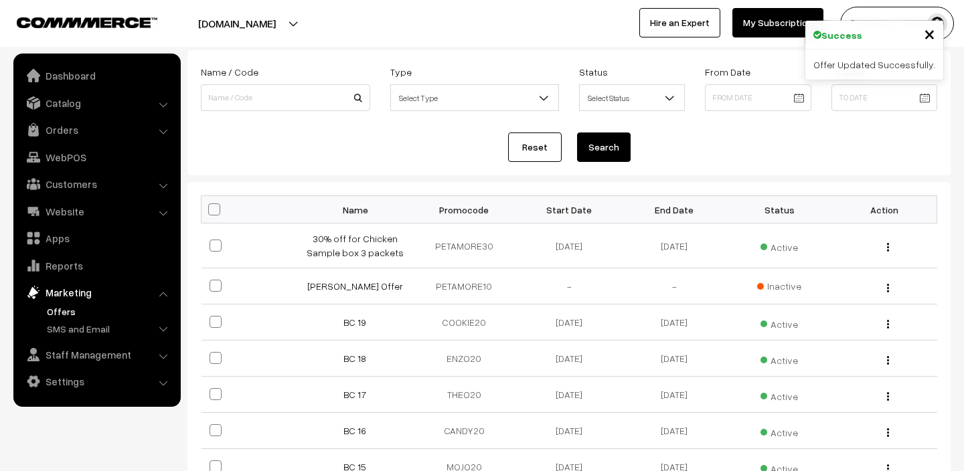
scroll to position [91, 0]
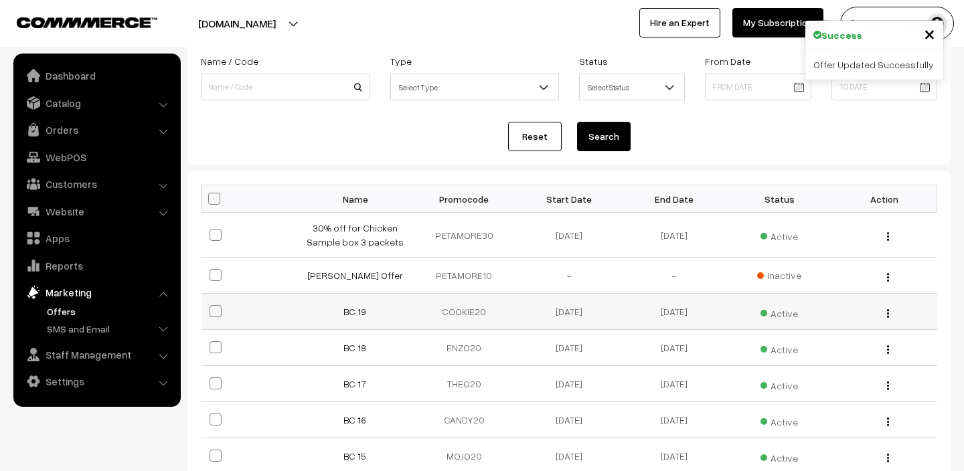
click at [217, 313] on span at bounding box center [216, 311] width 12 height 12
click at [212, 307] on input "checkbox" at bounding box center [207, 303] width 9 height 9
checkbox input "true"
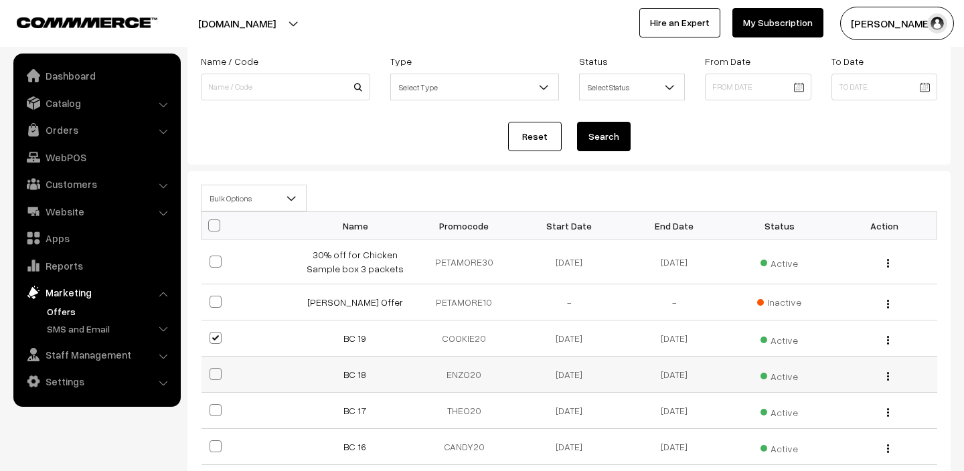
click at [217, 372] on span at bounding box center [216, 374] width 12 height 12
click at [212, 370] on input "checkbox" at bounding box center [207, 366] width 9 height 9
checkbox input "true"
click at [216, 411] on span at bounding box center [216, 410] width 12 height 12
click at [212, 407] on input "checkbox" at bounding box center [207, 402] width 9 height 9
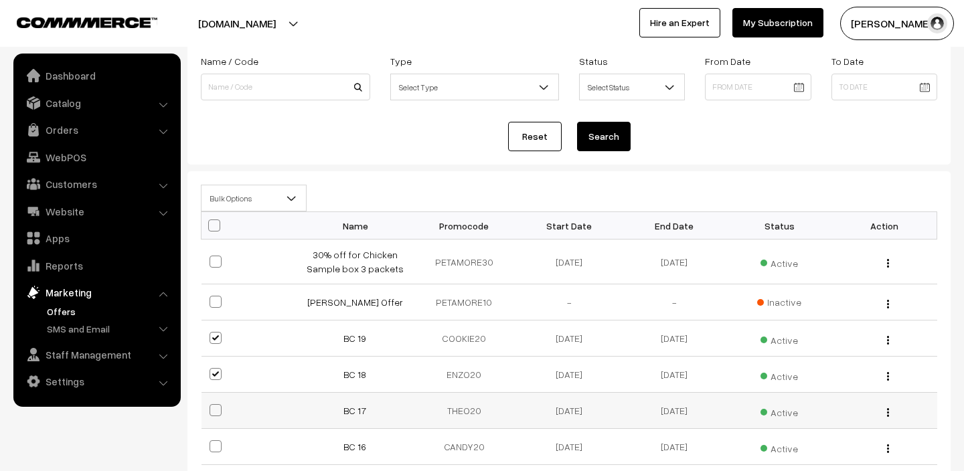
checkbox input "true"
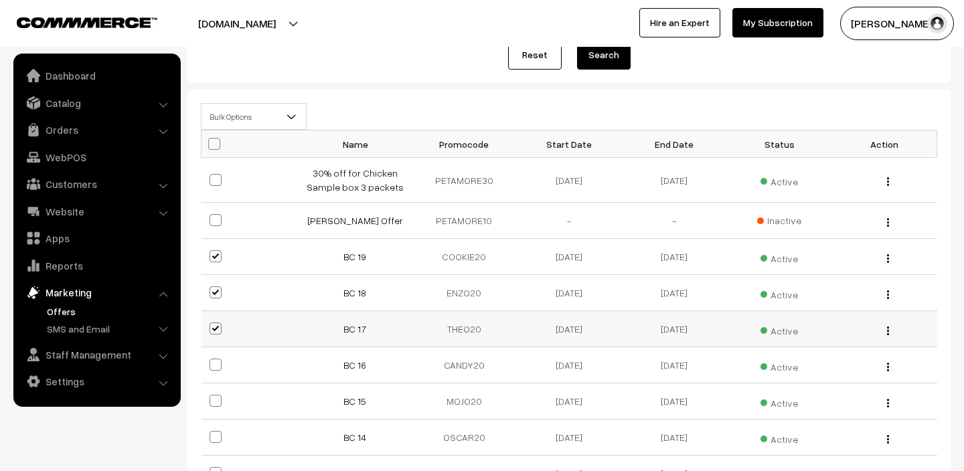
scroll to position [176, 0]
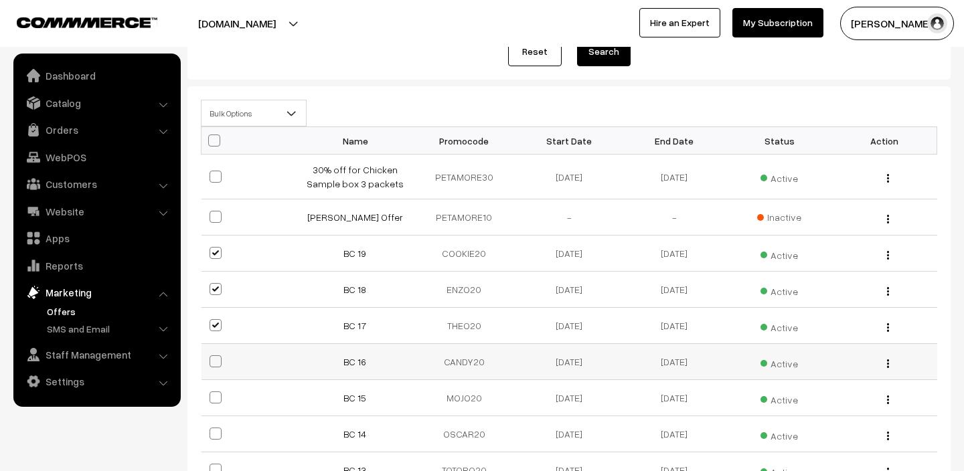
click at [212, 364] on span at bounding box center [216, 362] width 12 height 12
click at [212, 358] on input "checkbox" at bounding box center [207, 353] width 9 height 9
checkbox input "true"
click at [217, 396] on span at bounding box center [216, 398] width 12 height 12
click at [212, 394] on input "checkbox" at bounding box center [207, 389] width 9 height 9
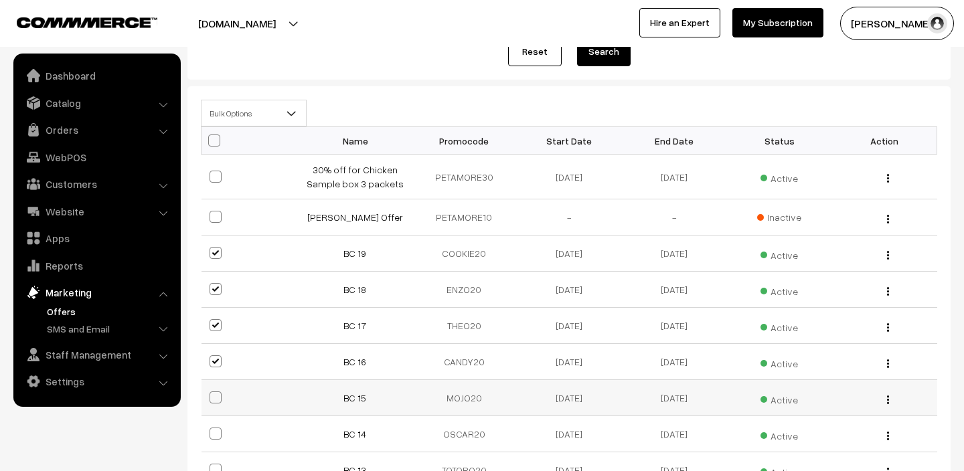
checkbox input "true"
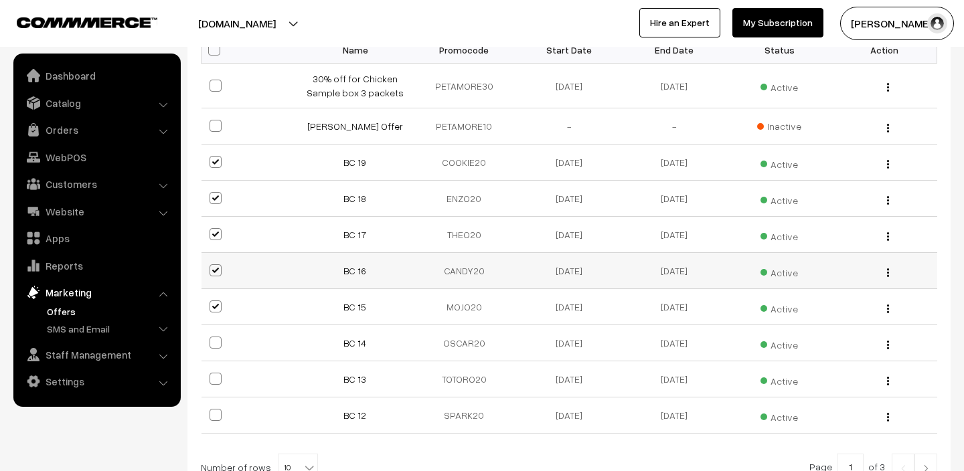
scroll to position [285, 0]
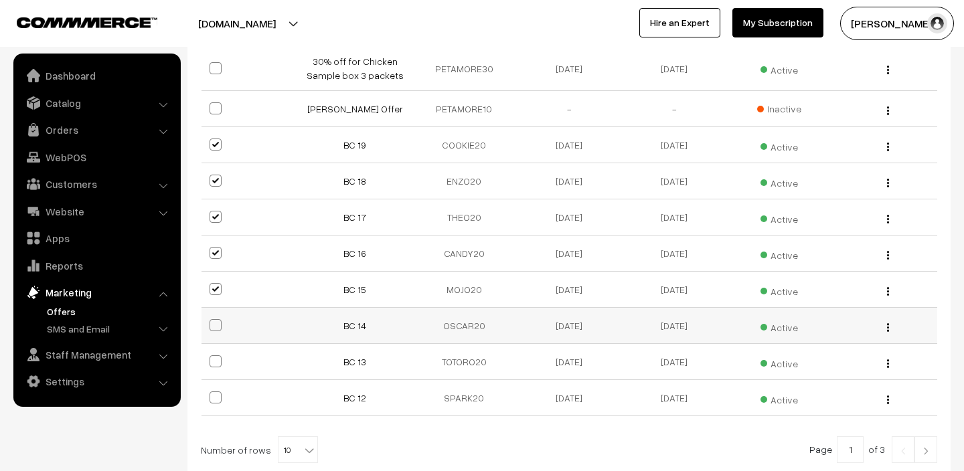
click at [212, 326] on span at bounding box center [216, 325] width 12 height 12
click at [212, 321] on input "checkbox" at bounding box center [207, 317] width 9 height 9
checkbox input "true"
click at [216, 358] on span at bounding box center [216, 362] width 12 height 12
click at [212, 358] on input "checkbox" at bounding box center [207, 353] width 9 height 9
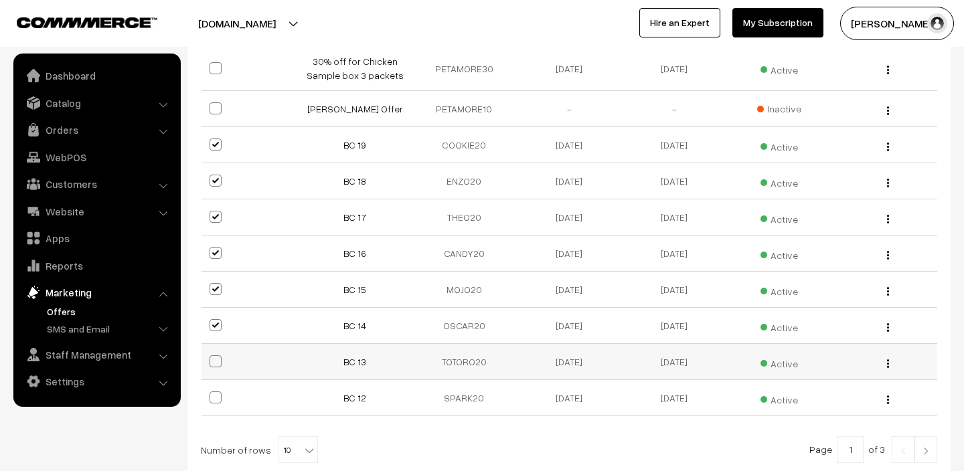
checkbox input "true"
click at [217, 401] on span at bounding box center [216, 398] width 12 height 12
click at [212, 394] on input "checkbox" at bounding box center [207, 389] width 9 height 9
checkbox input "true"
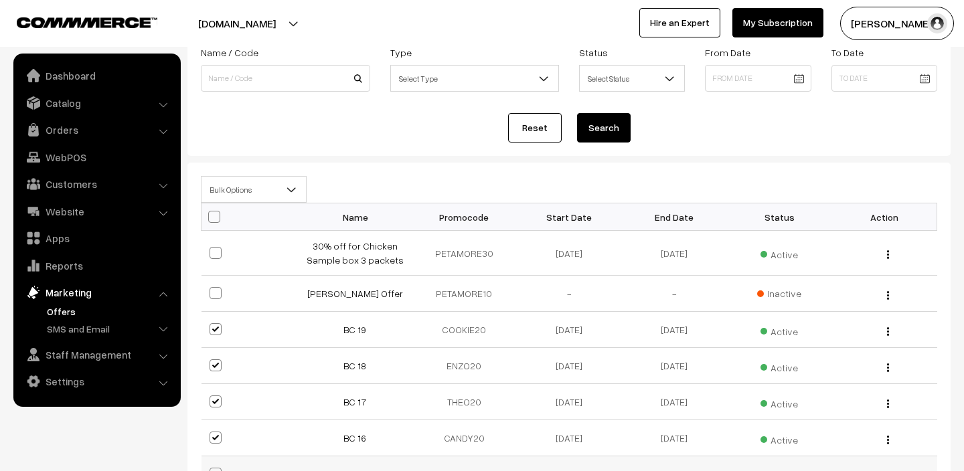
scroll to position [84, 0]
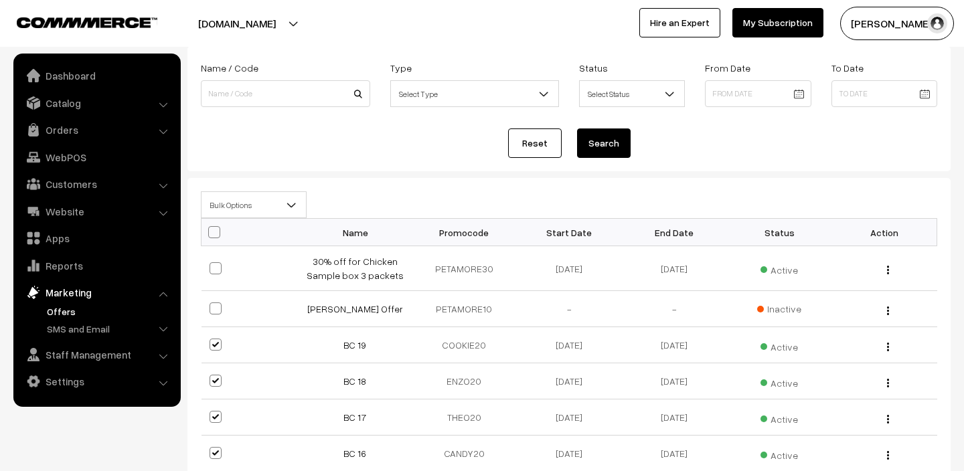
click at [275, 198] on span "Bulk Options" at bounding box center [254, 205] width 104 height 23
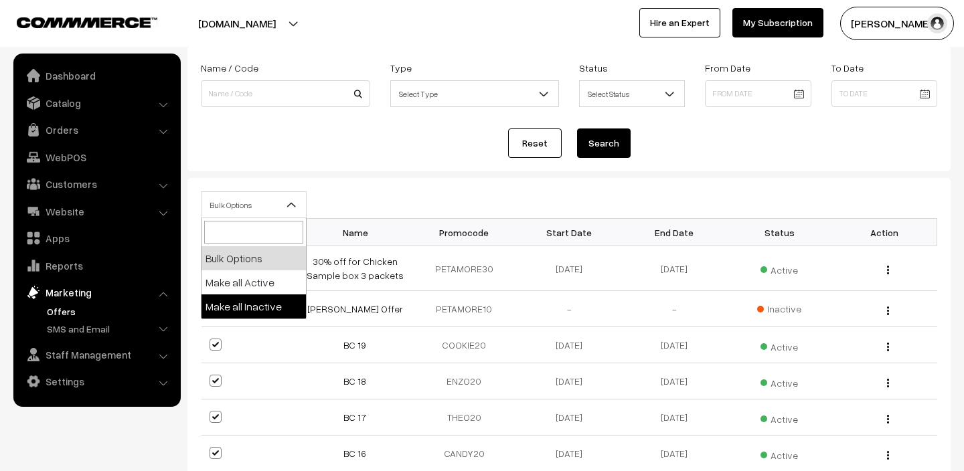
select select "inactive"
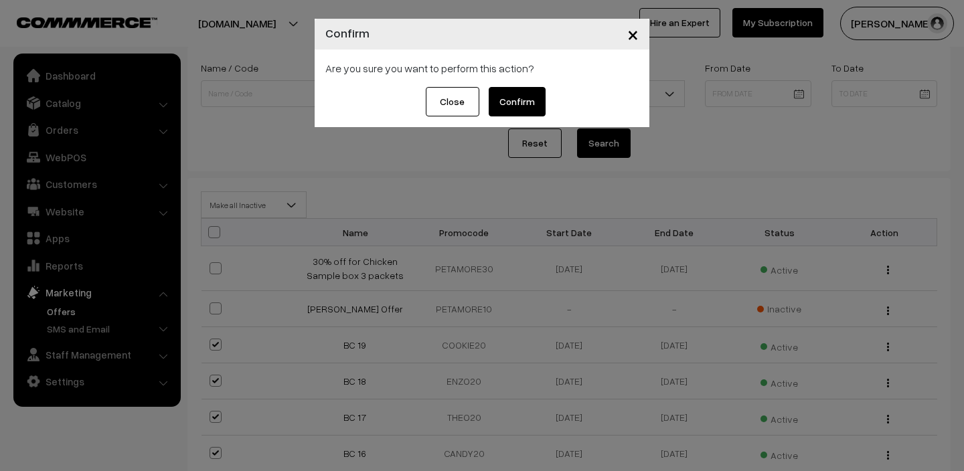
click at [511, 106] on button "Confirm" at bounding box center [517, 101] width 57 height 29
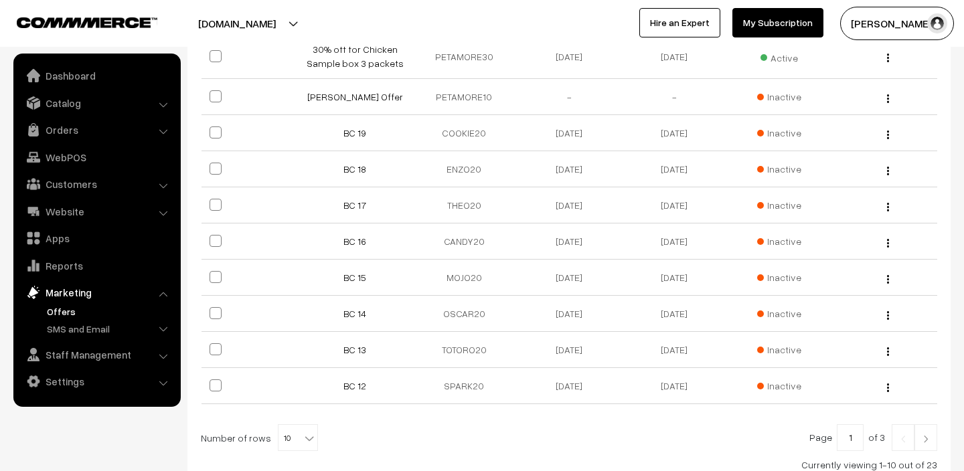
scroll to position [272, 0]
click at [926, 437] on img at bounding box center [926, 437] width 12 height 8
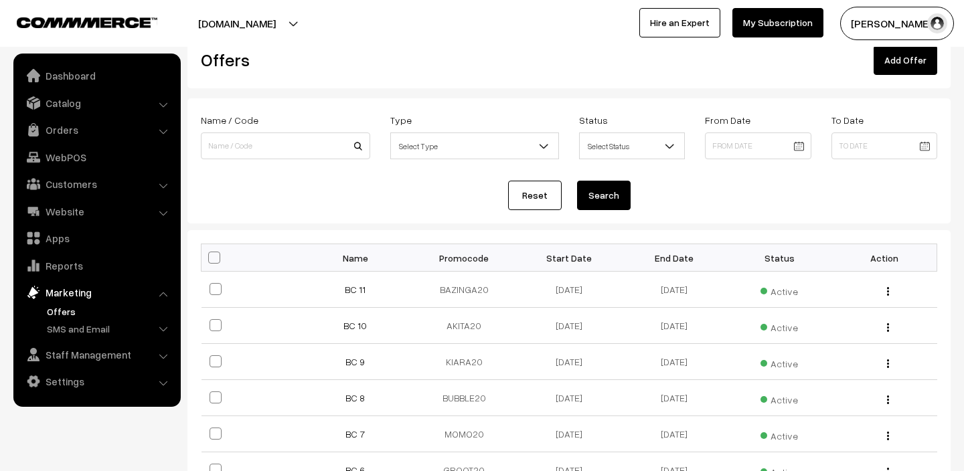
scroll to position [56, 0]
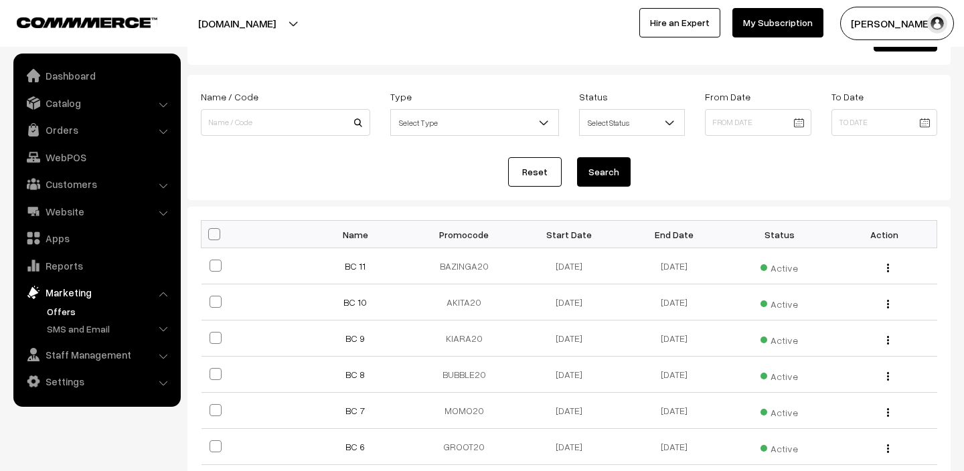
click at [219, 238] on span at bounding box center [214, 234] width 12 height 12
click at [210, 238] on input "checkbox" at bounding box center [206, 234] width 9 height 9
checkbox input "true"
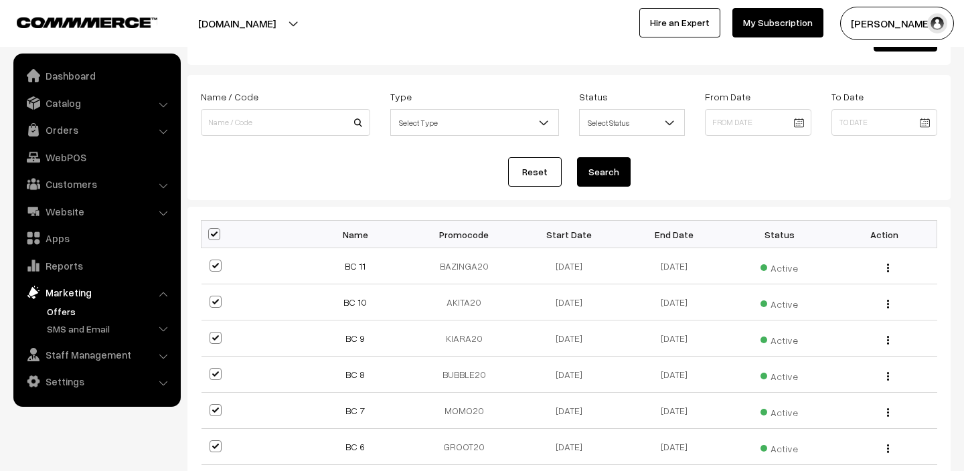
checkbox input "true"
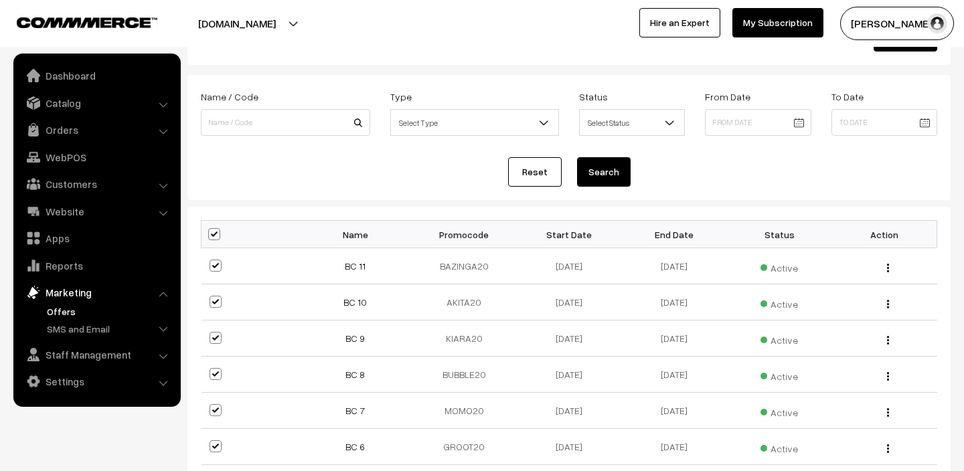
checkbox input "true"
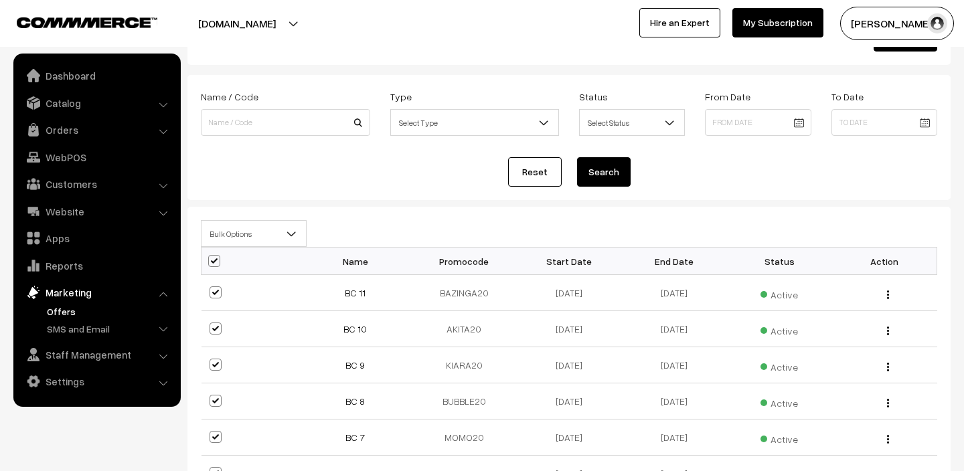
click at [274, 230] on span "Bulk Options" at bounding box center [254, 233] width 104 height 23
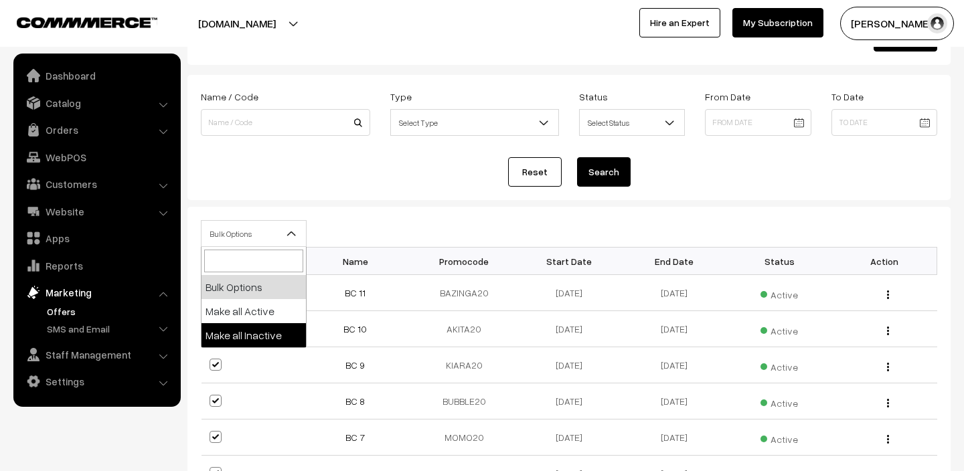
select select "inactive"
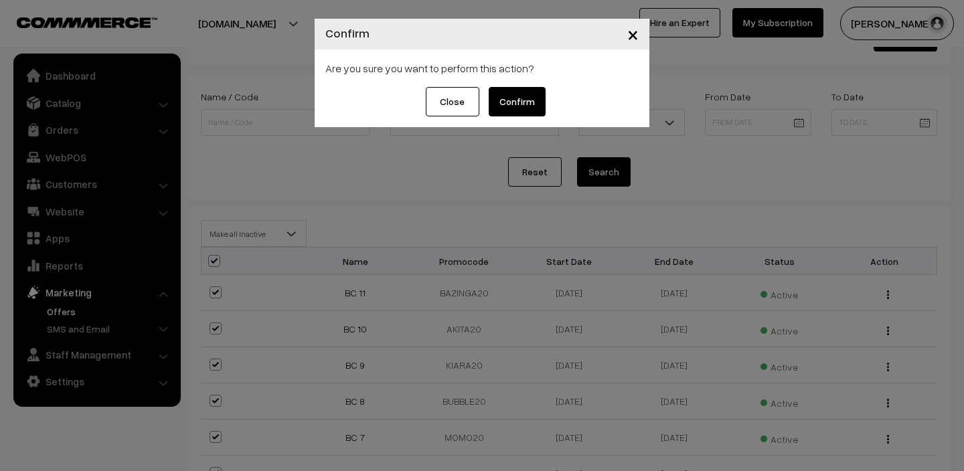
click at [509, 105] on button "Confirm" at bounding box center [517, 101] width 57 height 29
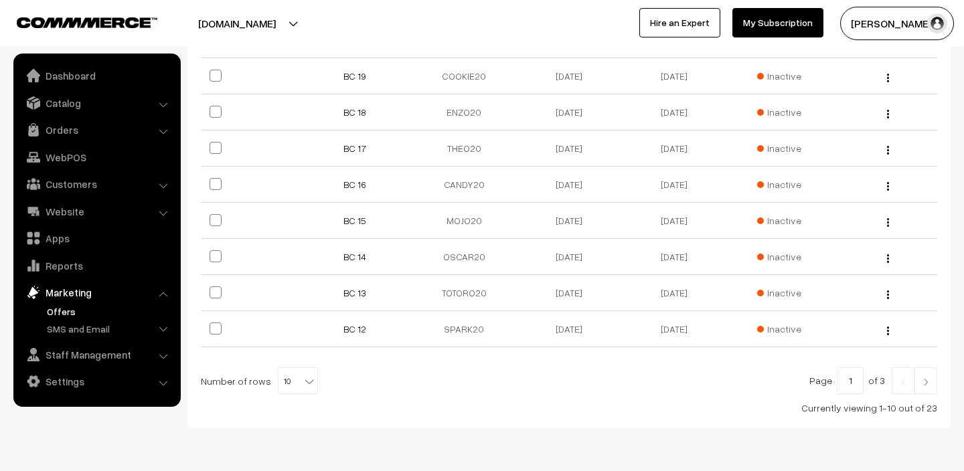
scroll to position [327, 0]
click at [930, 384] on img at bounding box center [926, 382] width 12 height 8
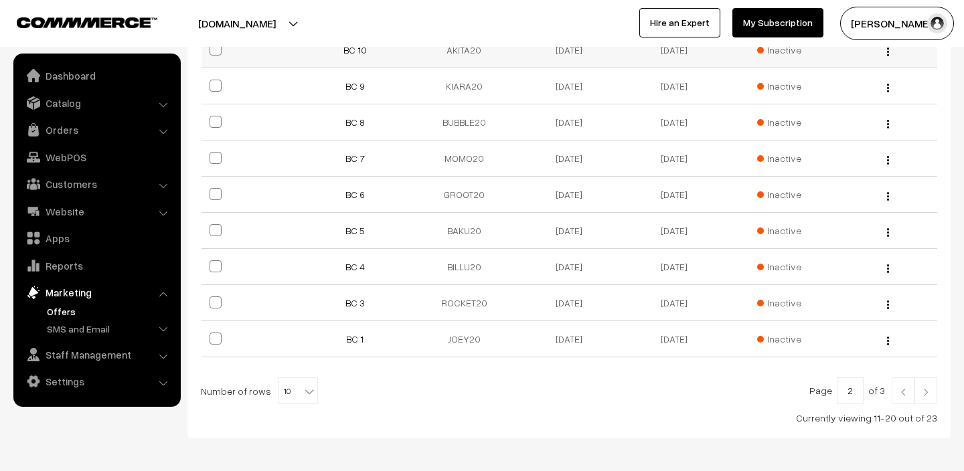
scroll to position [362, 0]
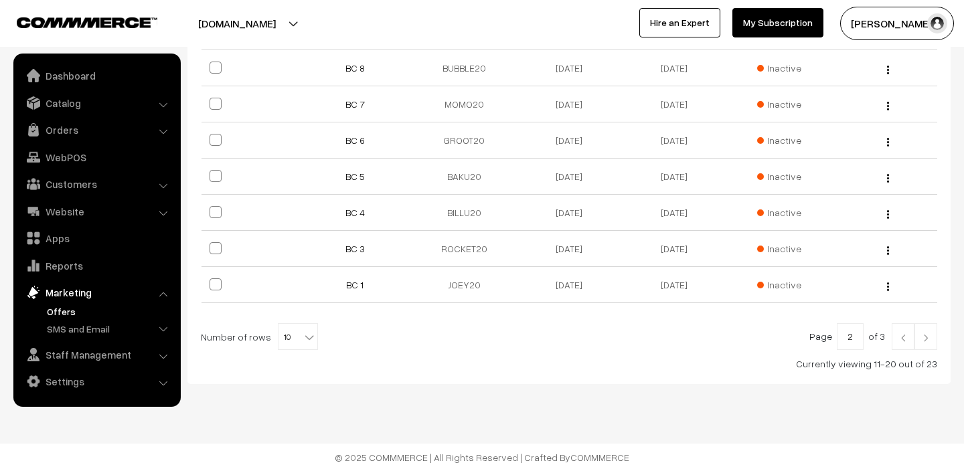
click at [925, 340] on img at bounding box center [926, 338] width 12 height 8
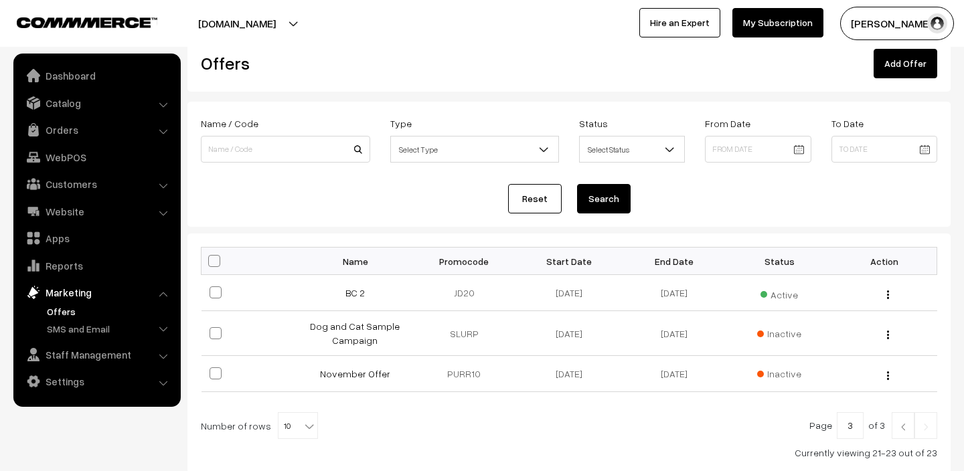
scroll to position [35, 0]
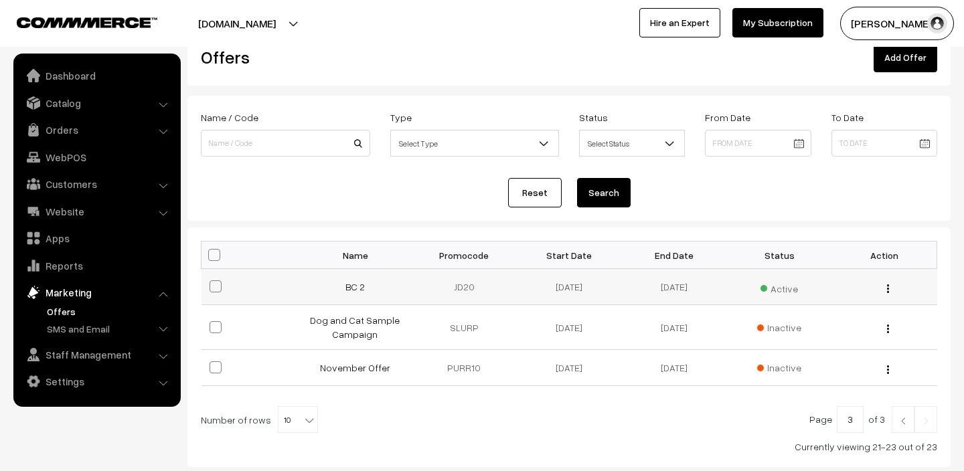
click at [214, 289] on span at bounding box center [216, 287] width 12 height 12
click at [212, 283] on input "checkbox" at bounding box center [207, 278] width 9 height 9
checkbox input "true"
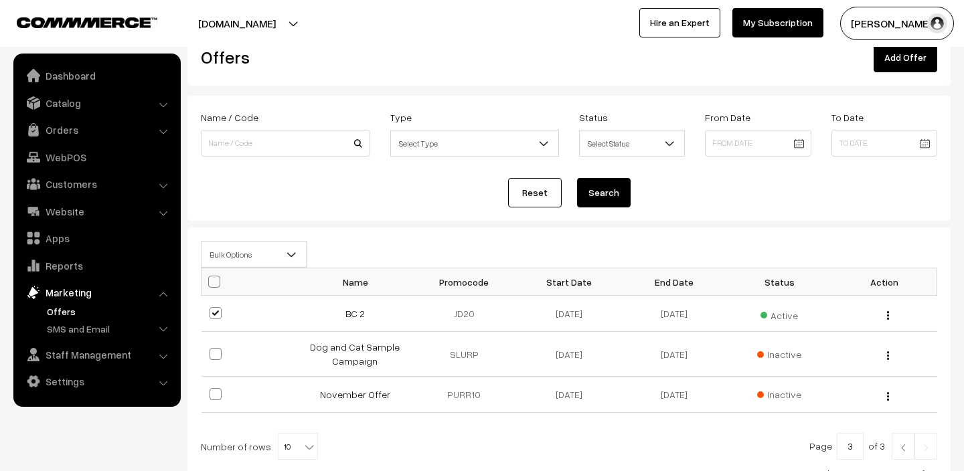
click at [277, 263] on span "Bulk Options" at bounding box center [254, 254] width 104 height 23
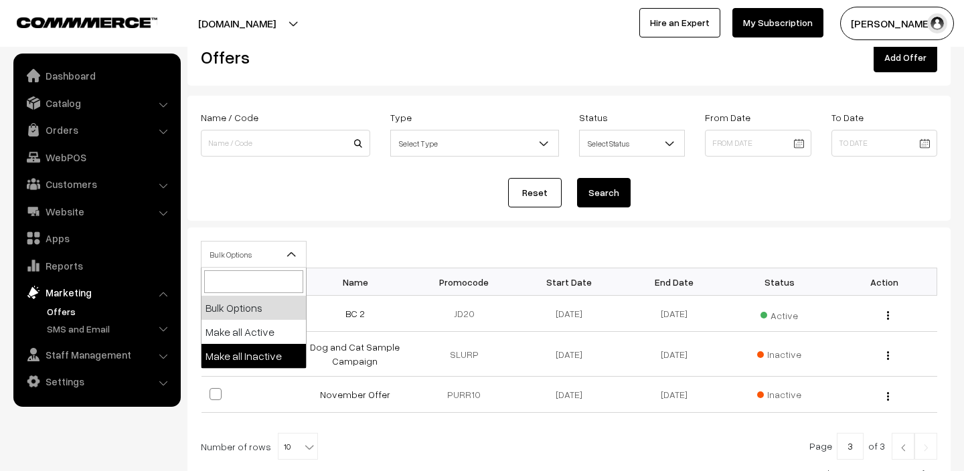
select select "inactive"
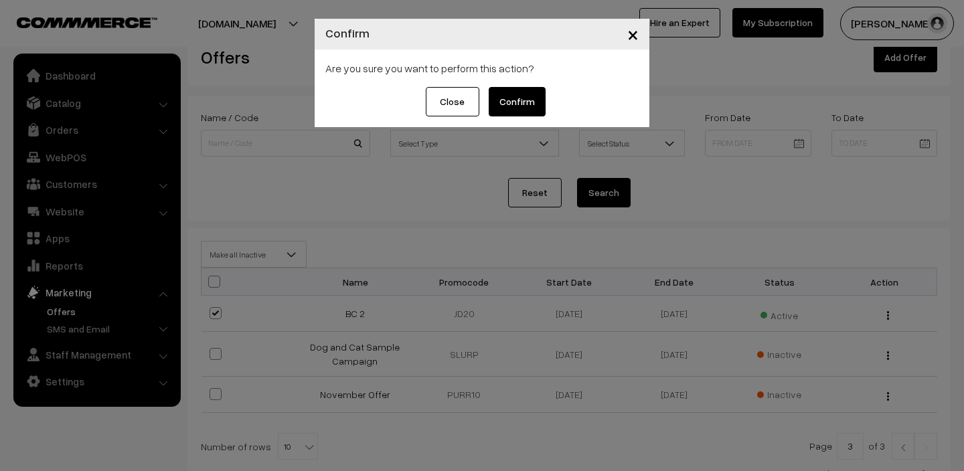
click at [516, 107] on button "Confirm" at bounding box center [517, 101] width 57 height 29
